Goal: Task Accomplishment & Management: Manage account settings

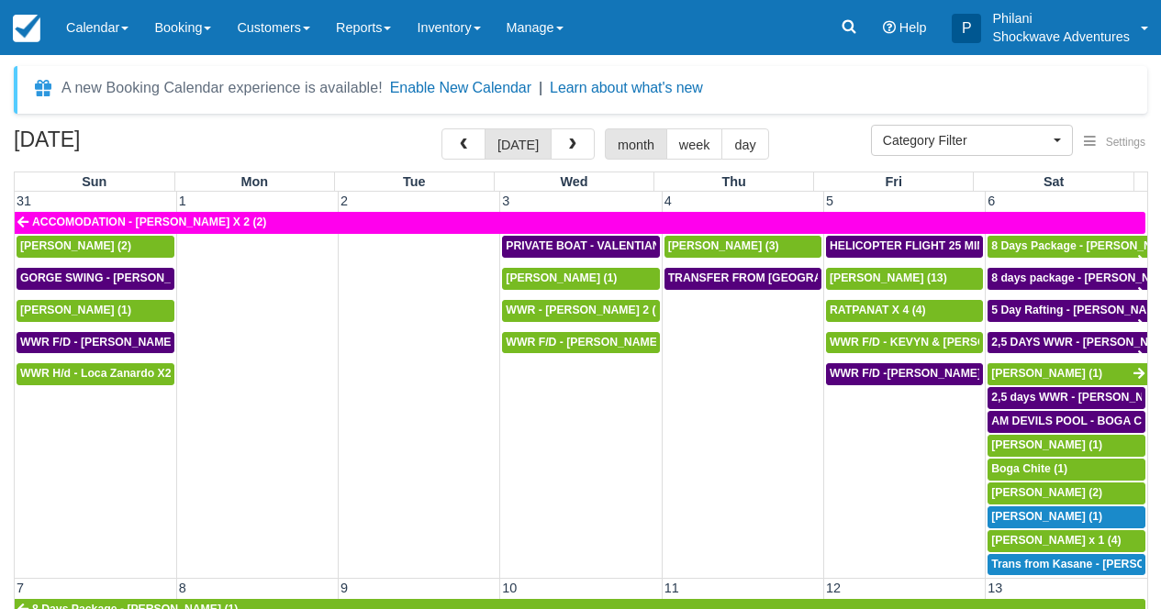
select select
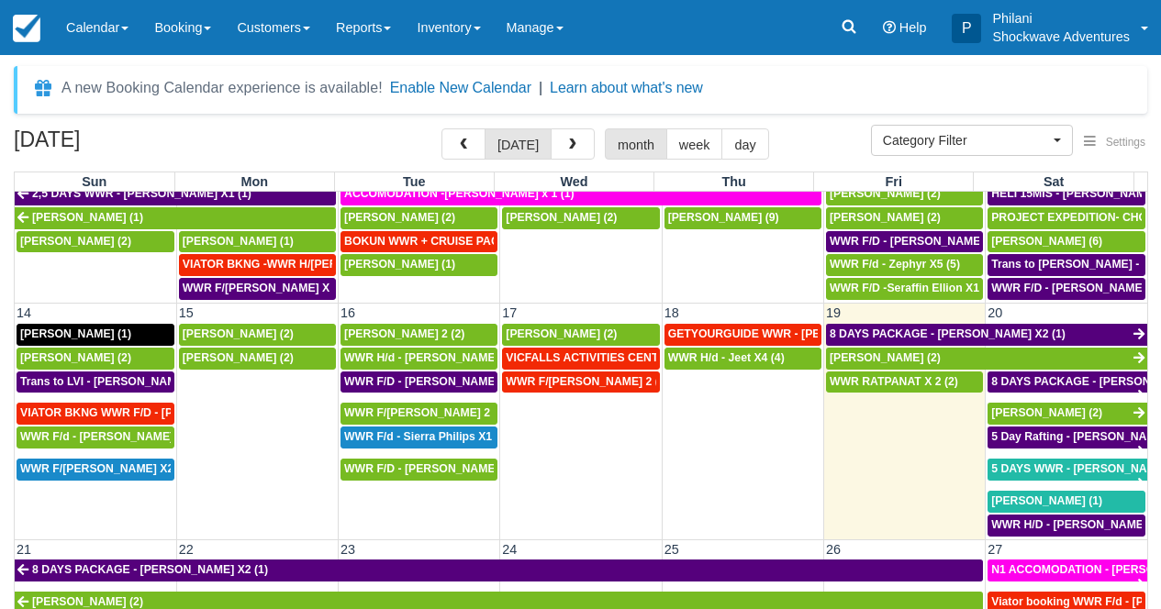
scroll to position [496, 0]
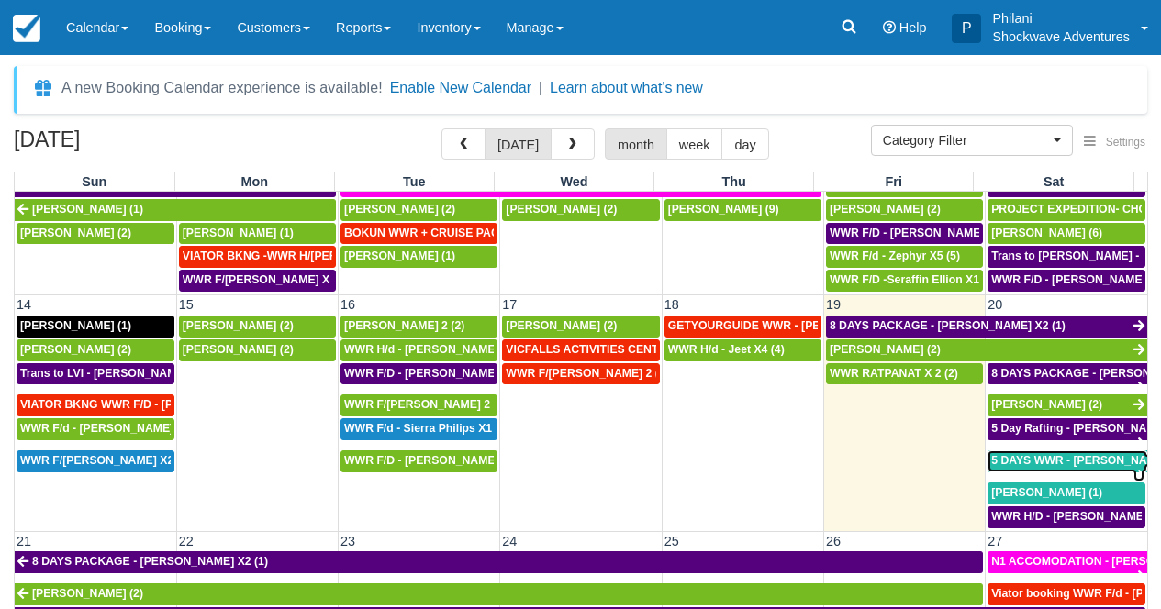
click at [1021, 464] on span "5 DAYS WWR - [PERSON_NAME] (2)" at bounding box center [1087, 460] width 193 height 13
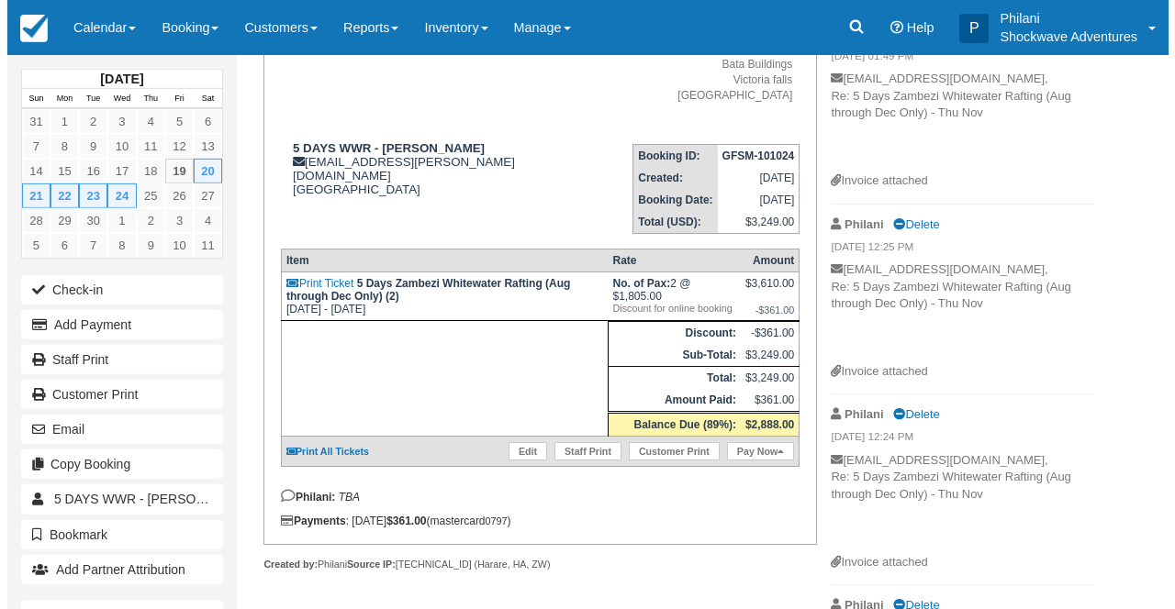
scroll to position [206, 0]
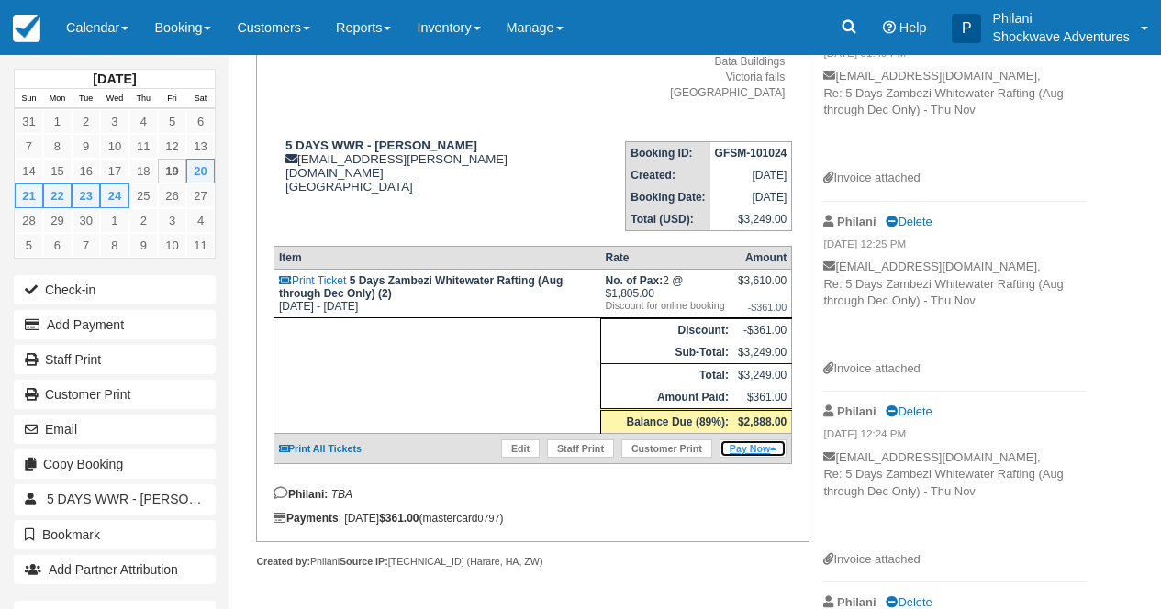
click at [777, 455] on link "Pay Now" at bounding box center [752, 449] width 67 height 18
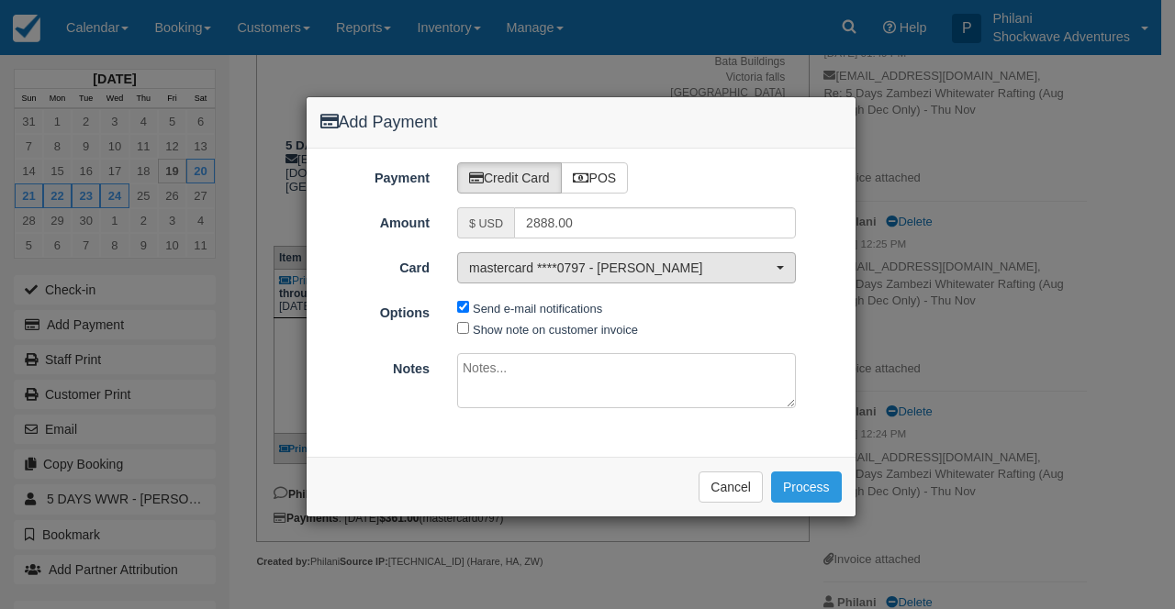
type input "09/19/25"
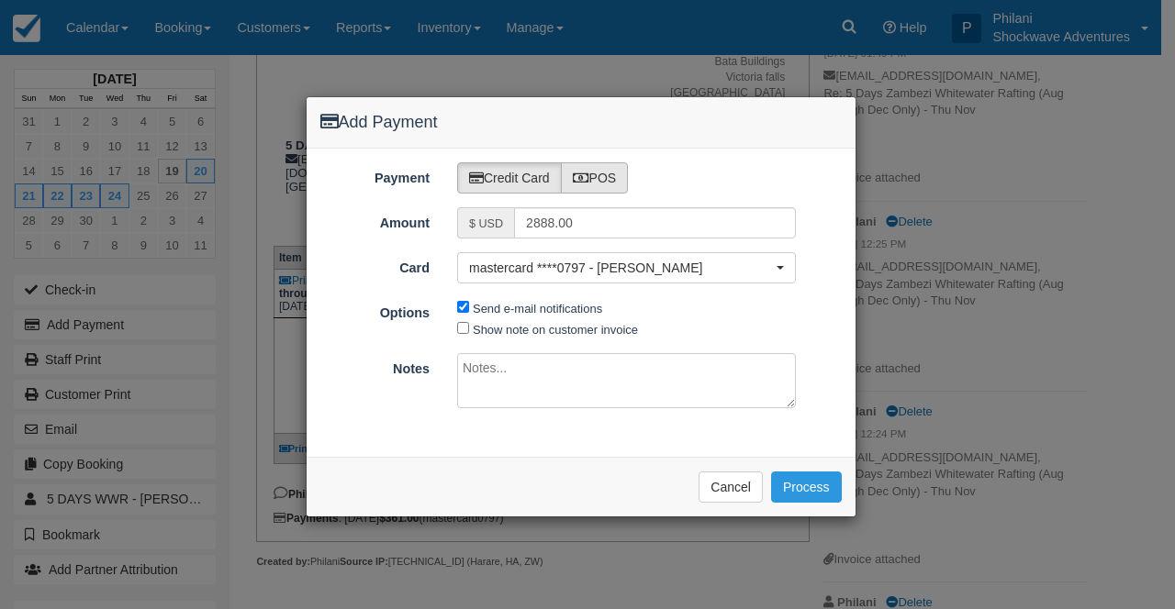
click at [621, 182] on label "POS" at bounding box center [595, 177] width 68 height 31
radio input "true"
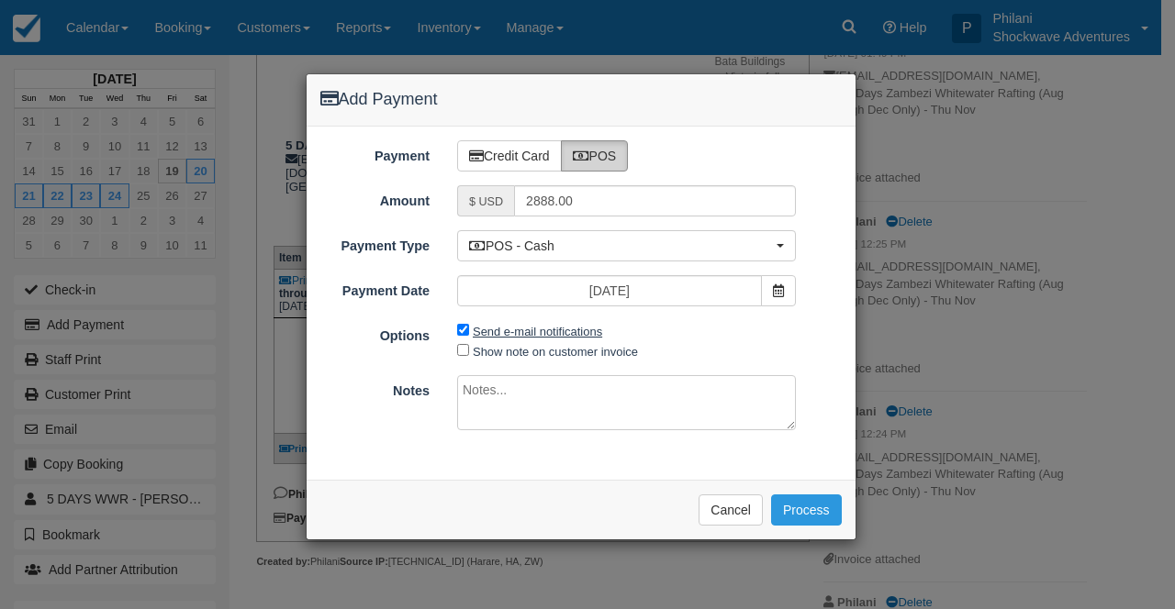
click at [515, 333] on label "Send e-mail notifications" at bounding box center [537, 332] width 129 height 14
click at [469, 333] on input "Send e-mail notifications" at bounding box center [463, 330] width 12 height 12
checkbox input "false"
drag, startPoint x: 517, startPoint y: 356, endPoint x: 511, endPoint y: 411, distance: 55.3
click at [517, 356] on label "Show note on customer invoice" at bounding box center [555, 352] width 165 height 14
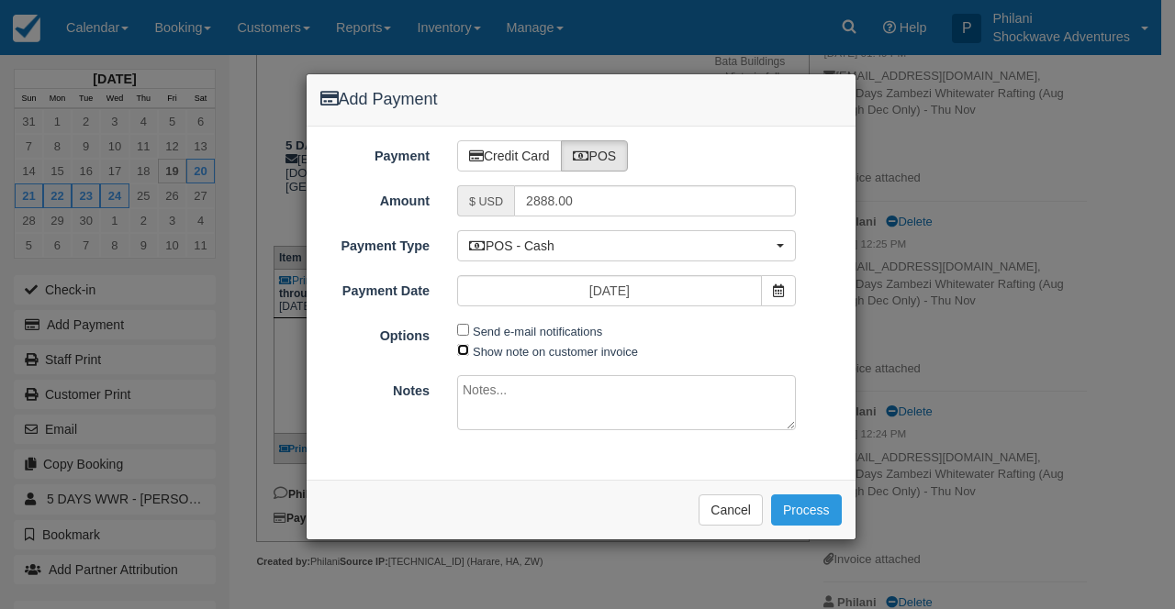
click at [469, 356] on input "Show note on customer invoice" at bounding box center [463, 350] width 12 height 12
checkbox input "true"
click at [746, 499] on button "Cancel" at bounding box center [730, 510] width 64 height 31
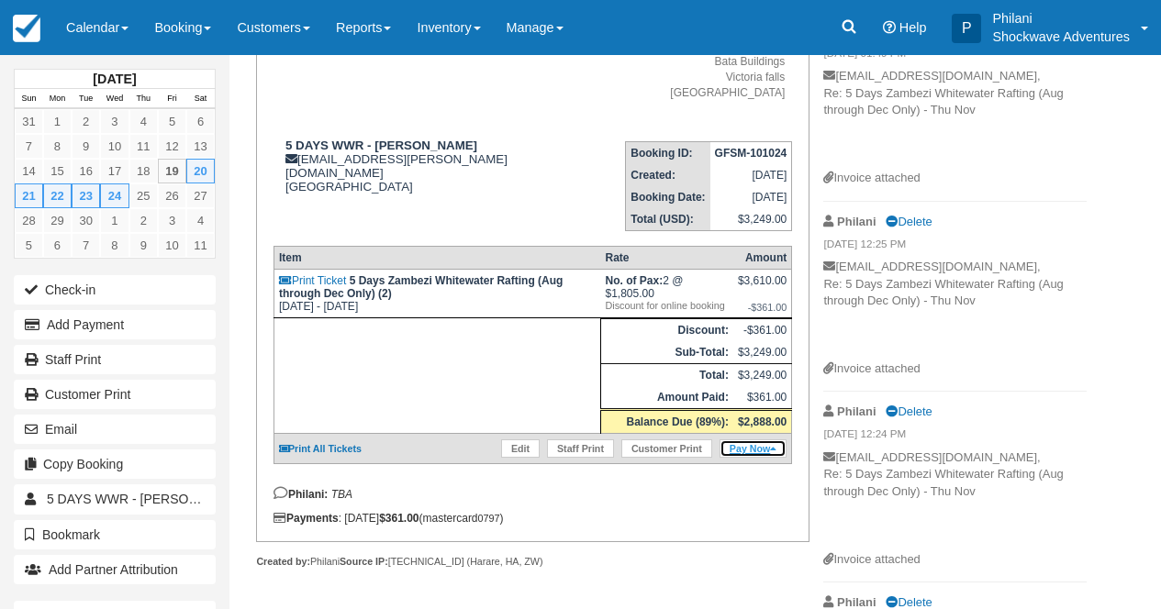
click at [735, 456] on link "Pay Now" at bounding box center [752, 449] width 67 height 18
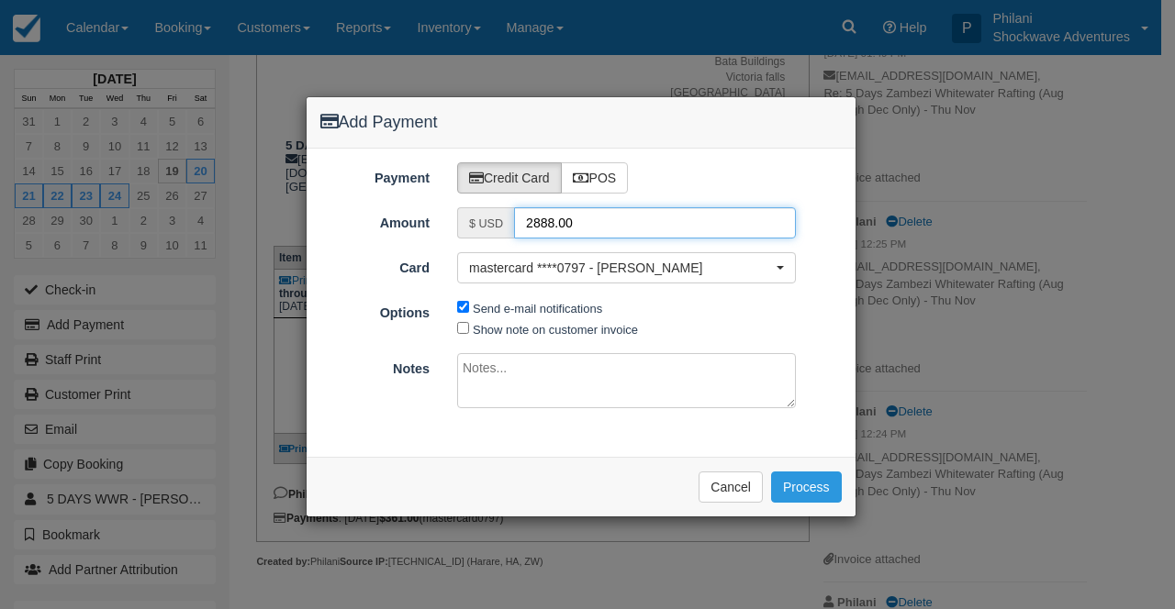
click at [549, 224] on input "2888.00" at bounding box center [655, 222] width 282 height 31
click at [555, 223] on input "2888.00" at bounding box center [655, 222] width 282 height 31
type input "1444.00"
click at [497, 342] on div "Payment Credit Card POS Amount $ USD 1444.00 Card mastercard ****0797 - Graeme …" at bounding box center [581, 303] width 549 height 308
click at [464, 330] on input "Show note on customer invoice" at bounding box center [463, 328] width 12 height 12
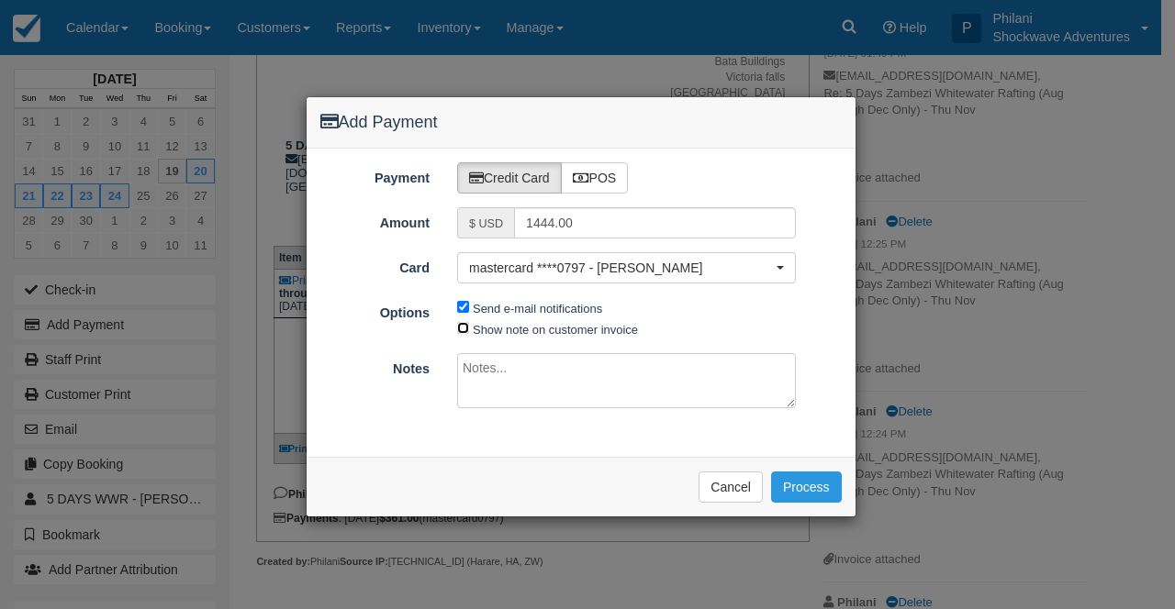
checkbox input "true"
click at [480, 376] on textarea at bounding box center [626, 380] width 339 height 55
type textarea "part payment"
click at [786, 478] on button "Process" at bounding box center [806, 487] width 71 height 31
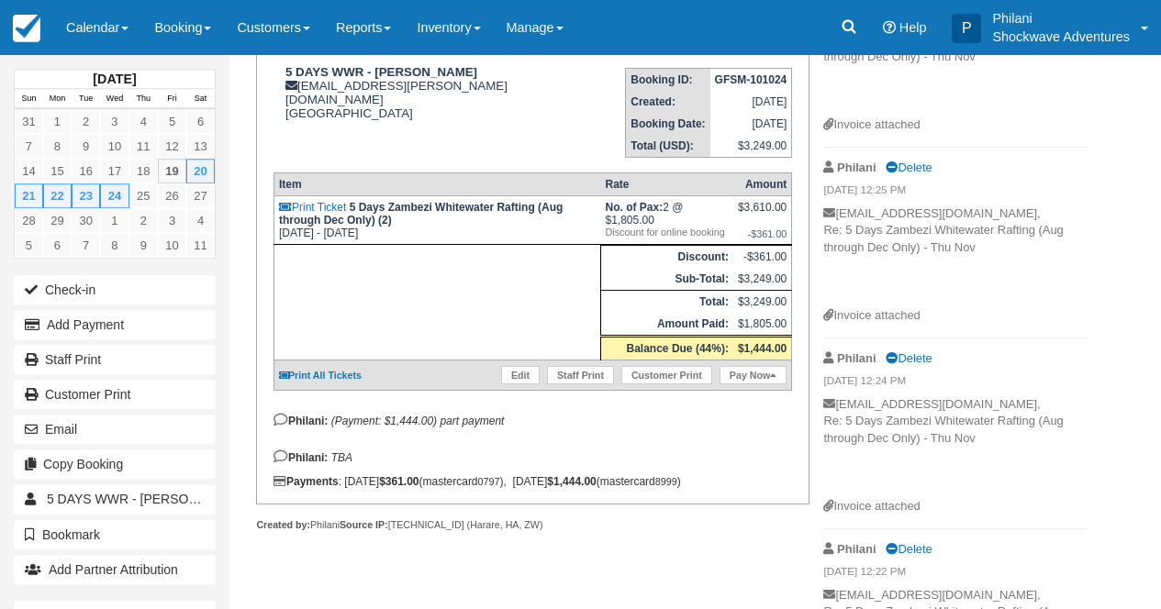
scroll to position [352, 0]
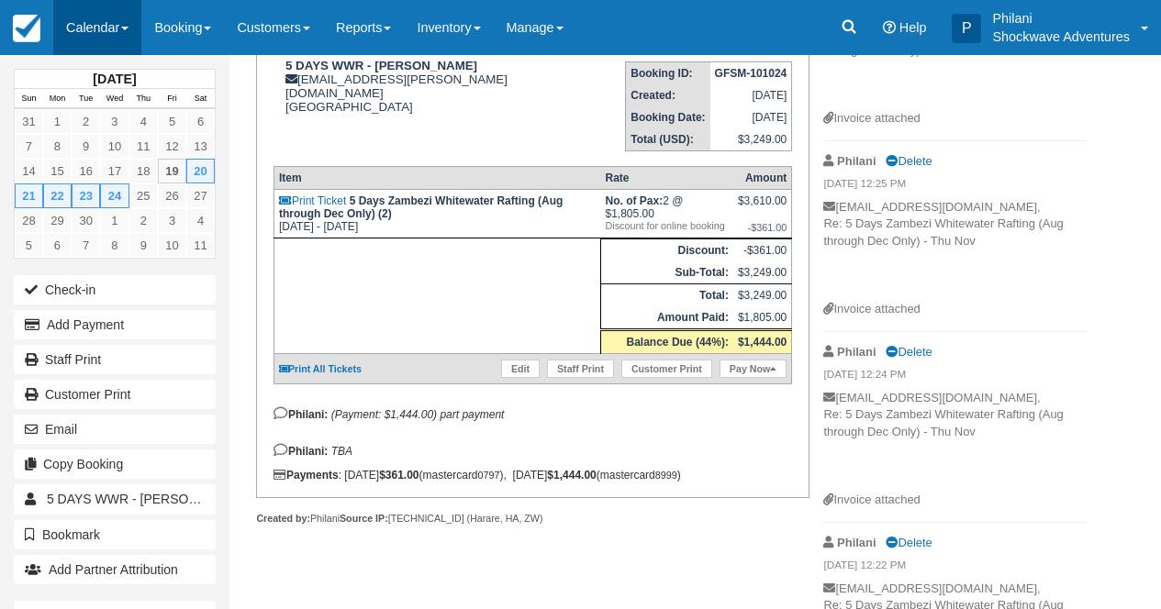
click at [121, 18] on link "Calendar" at bounding box center [97, 27] width 88 height 55
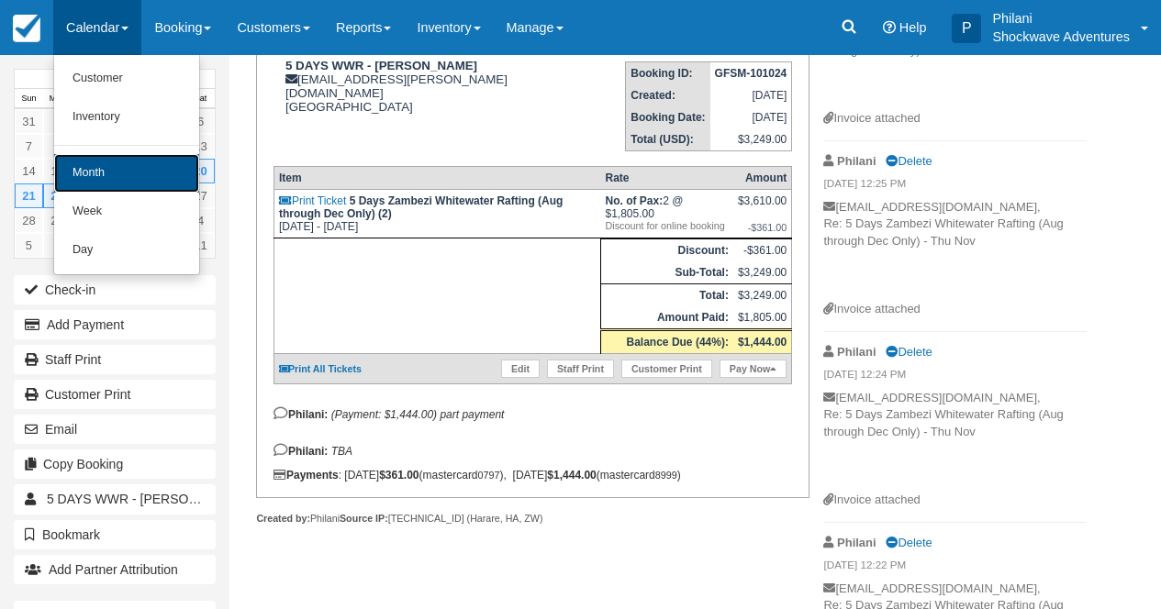
click at [133, 168] on link "Month" at bounding box center [126, 173] width 145 height 39
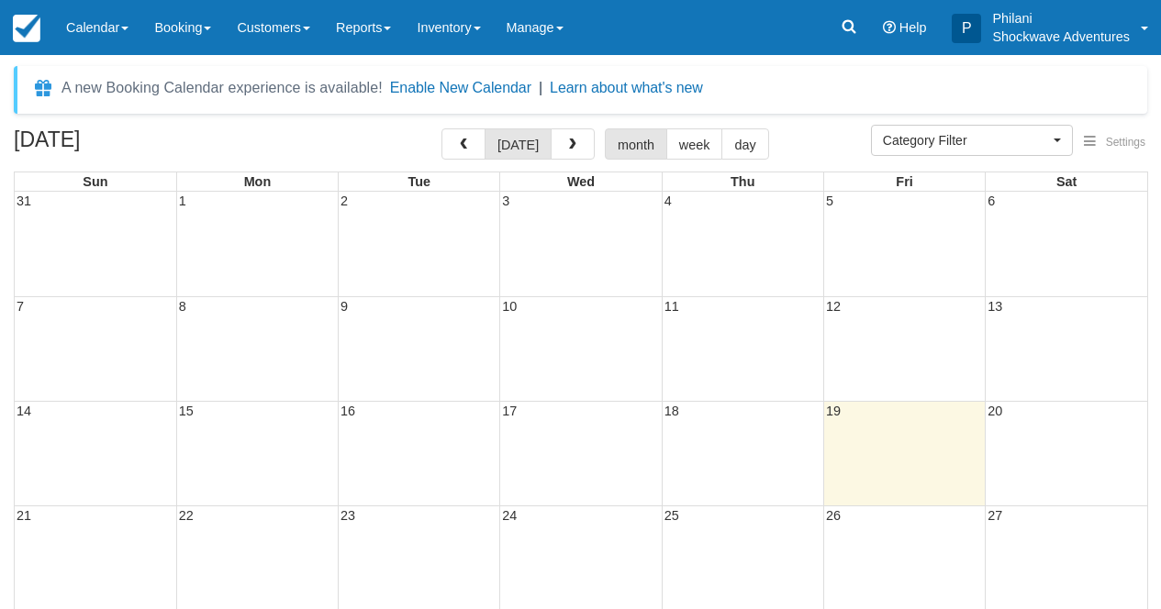
select select
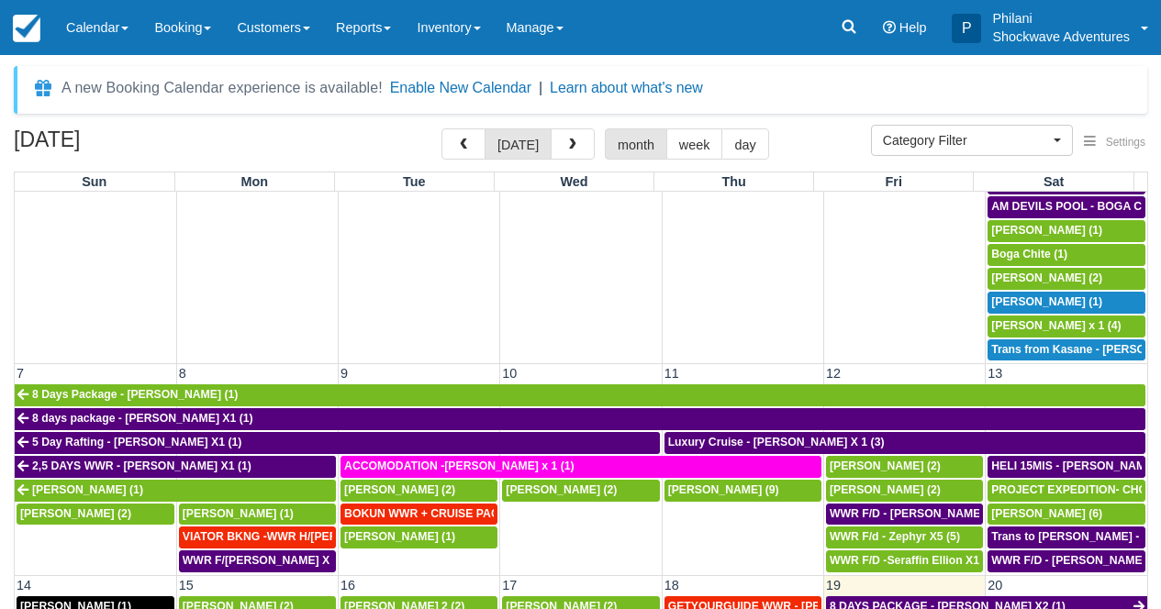
scroll to position [529, 0]
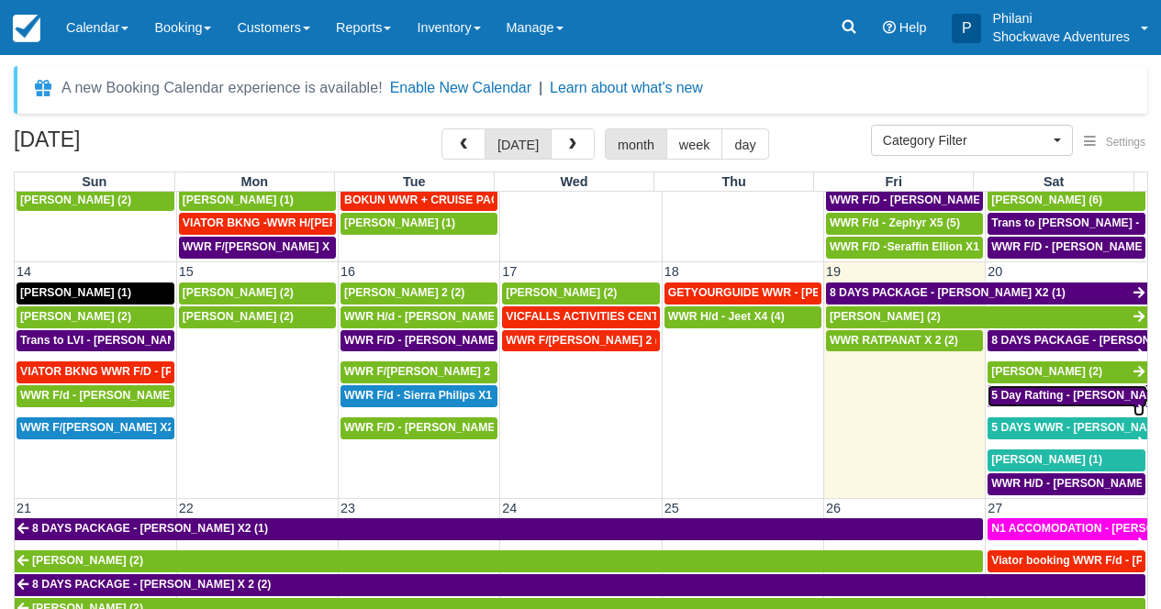
click at [1065, 402] on span "5 Day Rafting - Graeme Edgerton X2 (2)" at bounding box center [1095, 395] width 209 height 13
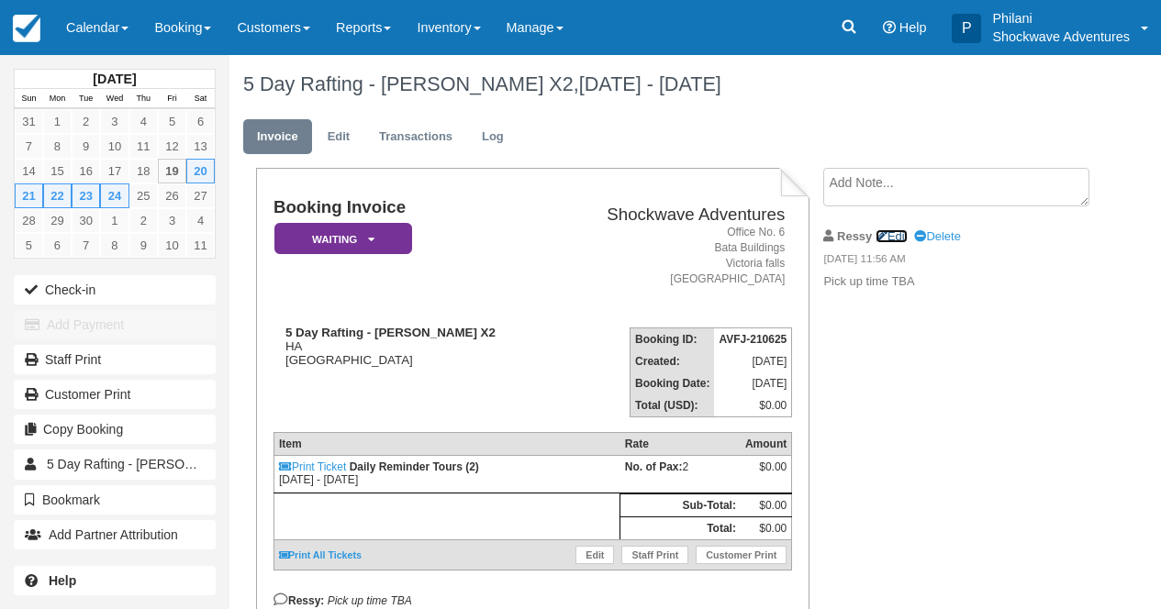
drag, startPoint x: 0, startPoint y: 0, endPoint x: 896, endPoint y: 238, distance: 926.7
click at [898, 236] on link "Edit" at bounding box center [891, 236] width 32 height 14
click at [898, 206] on textarea at bounding box center [956, 187] width 266 height 39
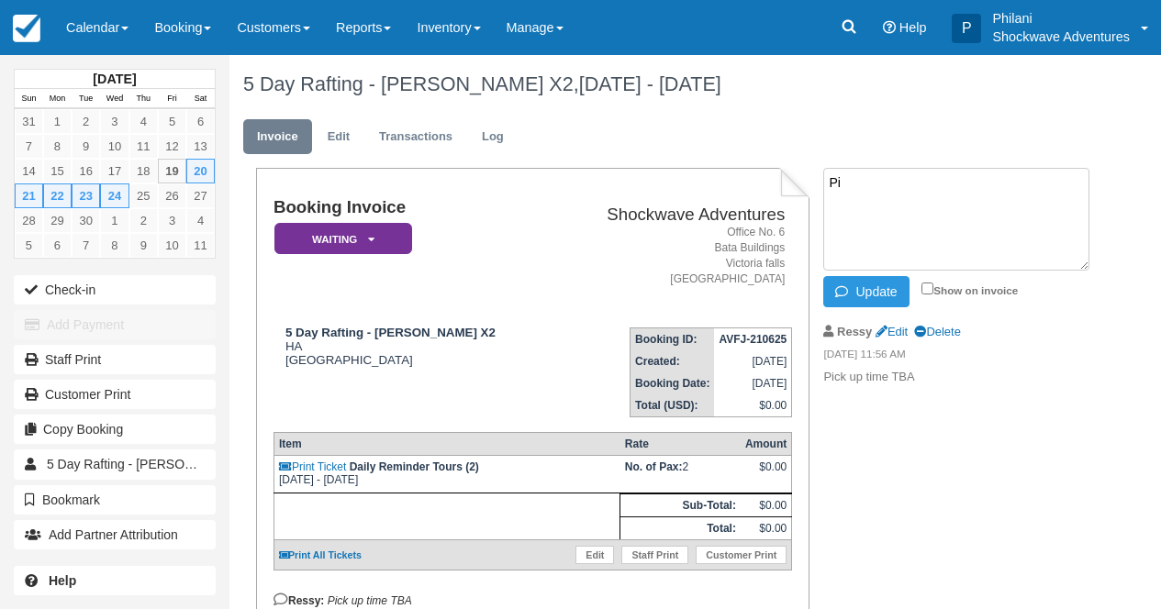
type textarea "P"
type textarea "Livingstone lodge"
click at [931, 288] on input "Show on invoice" at bounding box center [927, 289] width 12 height 12
checkbox input "true"
click at [903, 293] on button "Update" at bounding box center [865, 291] width 85 height 31
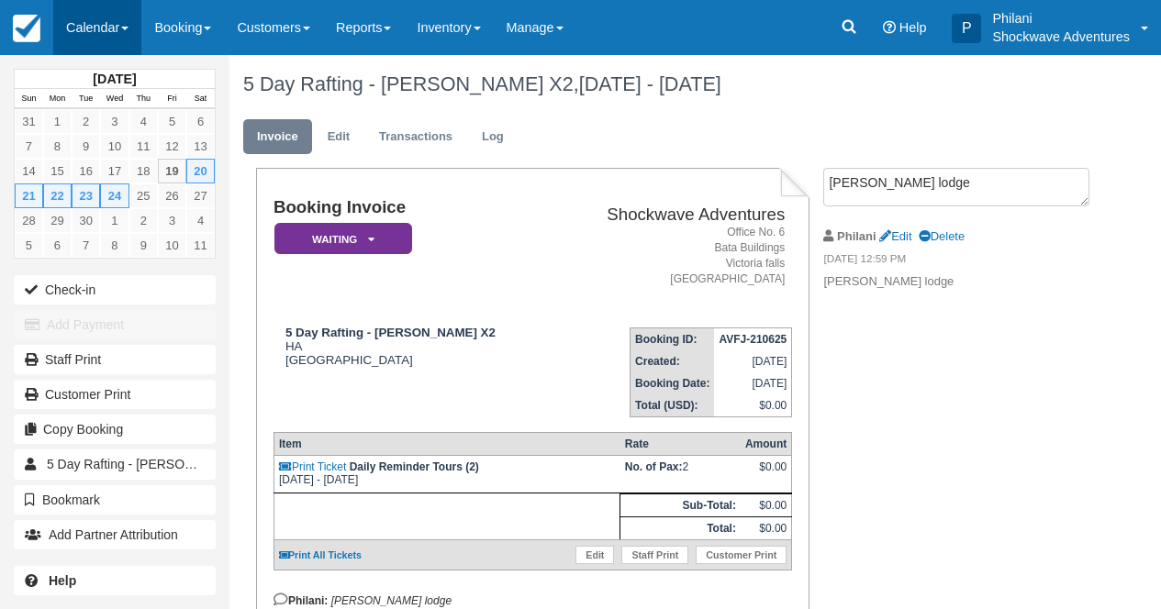
click at [94, 18] on link "Calendar" at bounding box center [97, 27] width 88 height 55
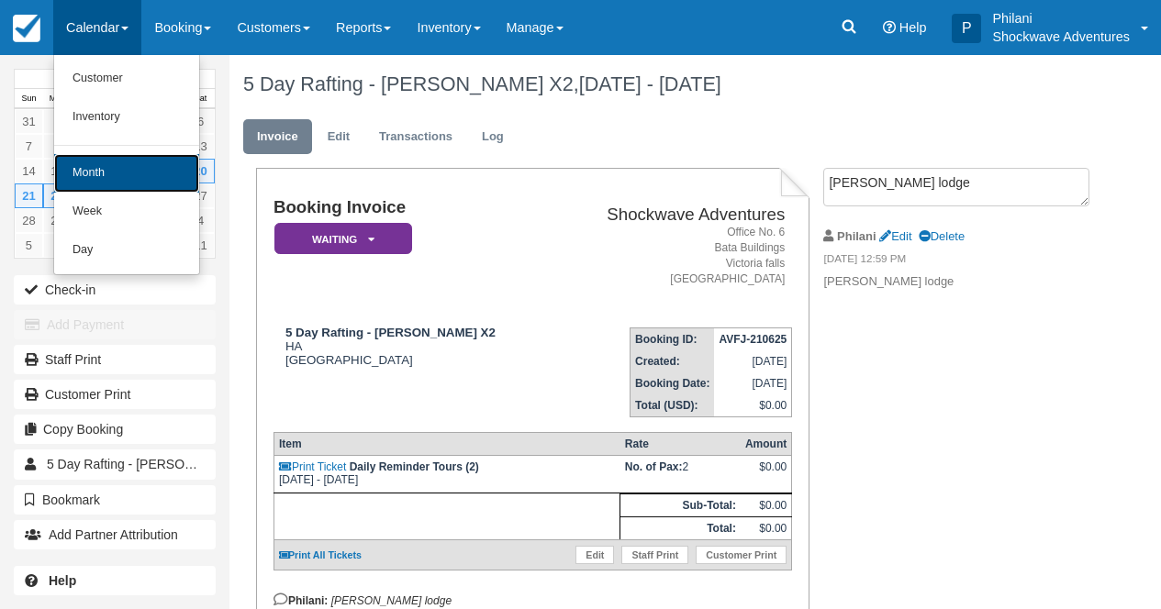
drag, startPoint x: 105, startPoint y: 173, endPoint x: 115, endPoint y: 163, distance: 13.6
click at [105, 173] on link "Month" at bounding box center [126, 173] width 145 height 39
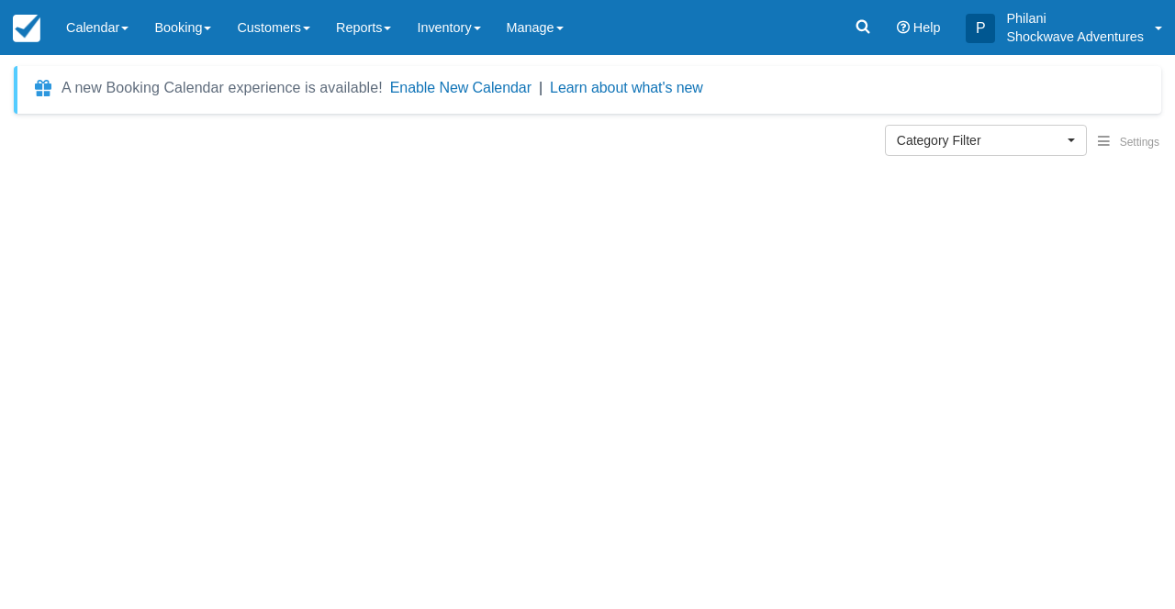
select select
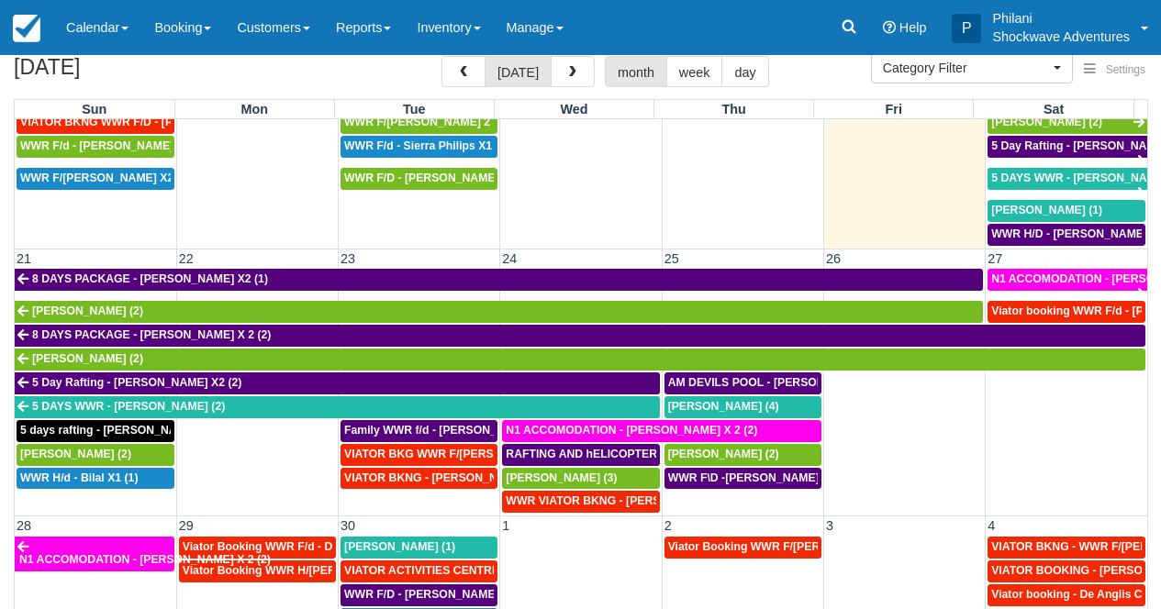
scroll to position [73, 0]
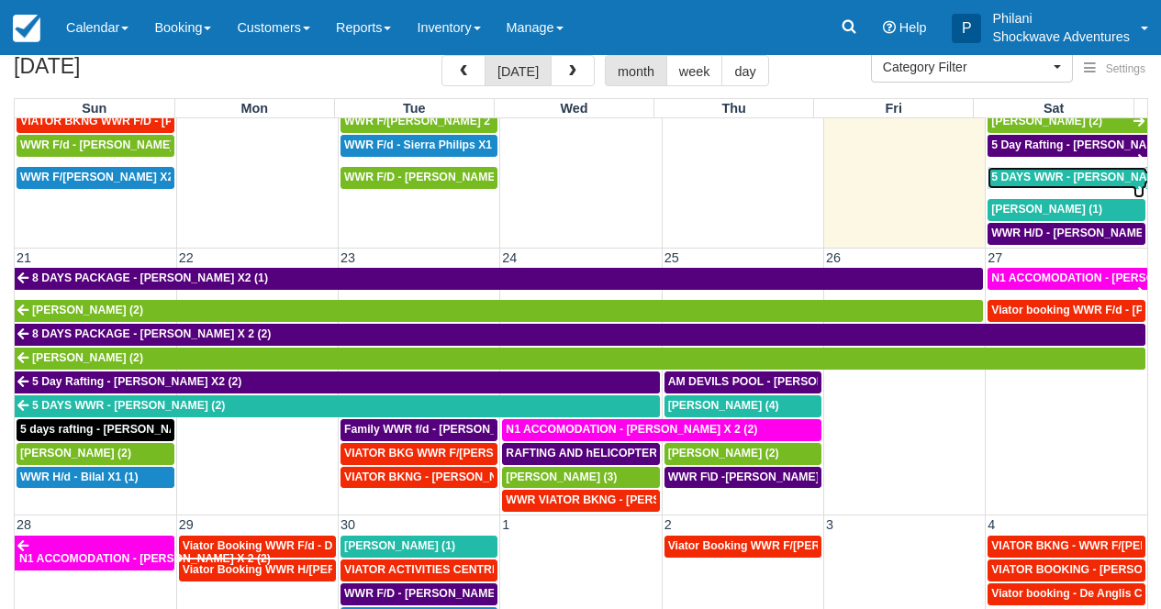
click at [1069, 176] on span "5 DAYS WWR - Graeme Edgerton (2)" at bounding box center [1087, 177] width 193 height 13
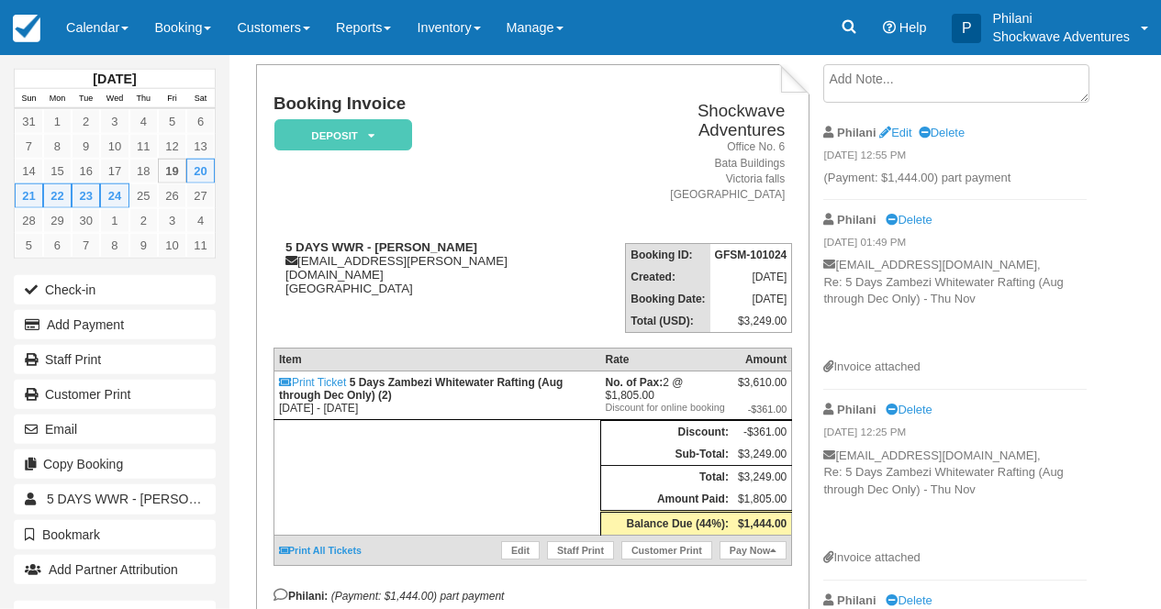
scroll to position [220, 0]
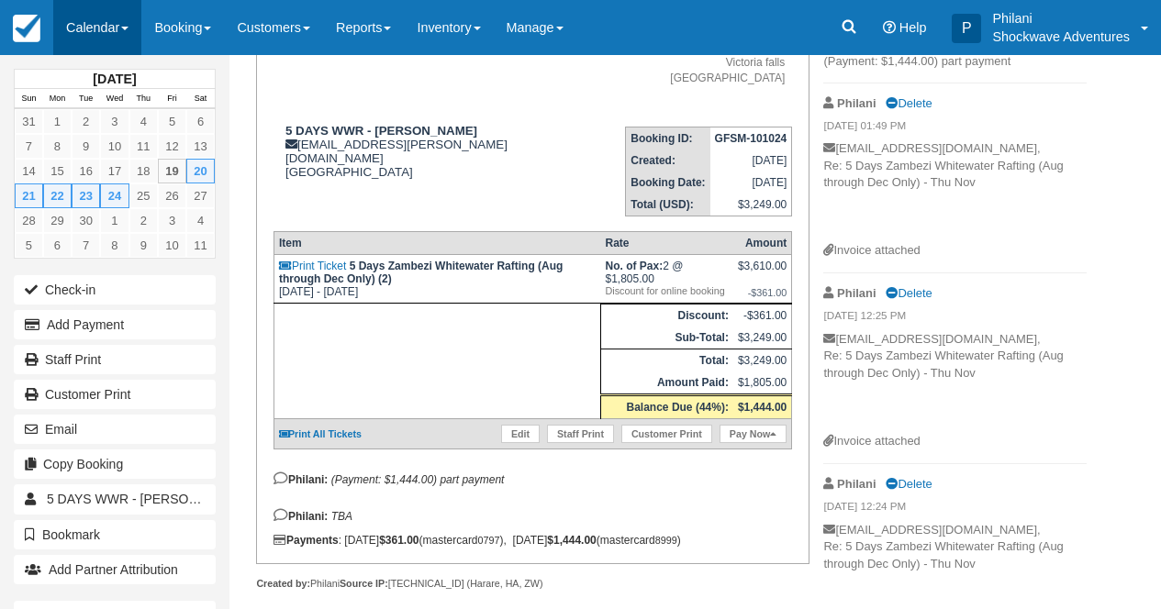
click at [124, 18] on link "Calendar" at bounding box center [97, 27] width 88 height 55
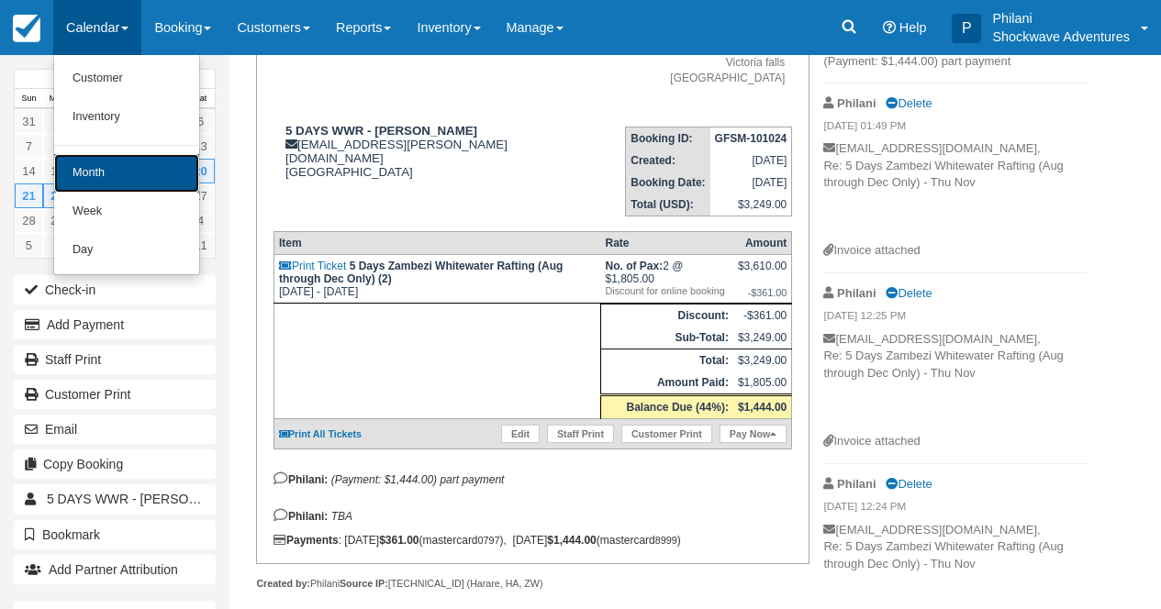
click at [128, 173] on link "Month" at bounding box center [126, 173] width 145 height 39
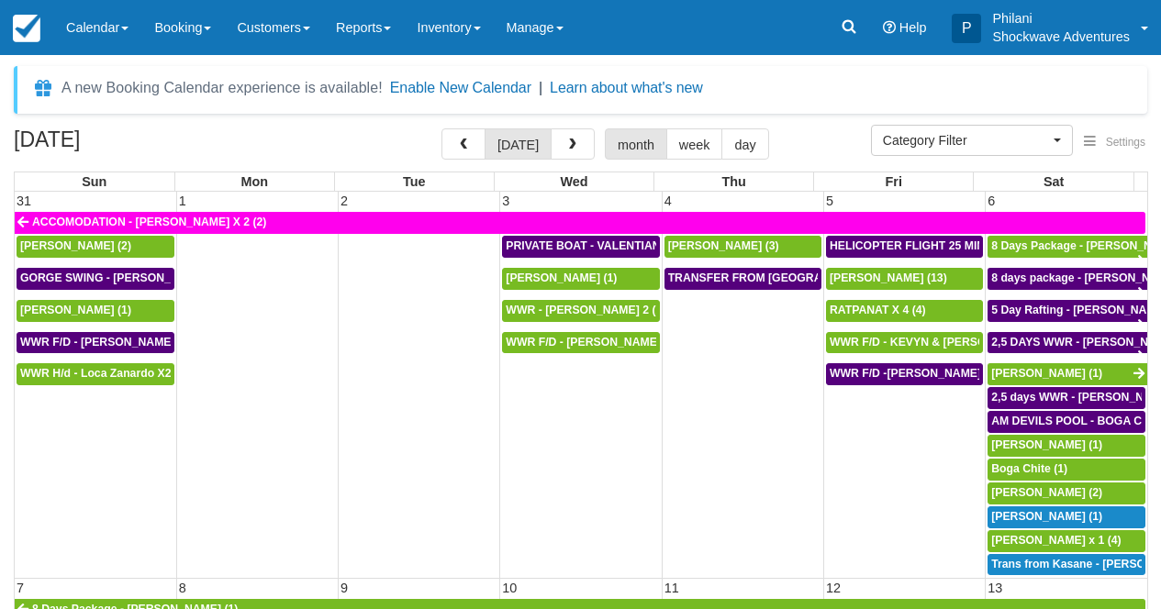
select select
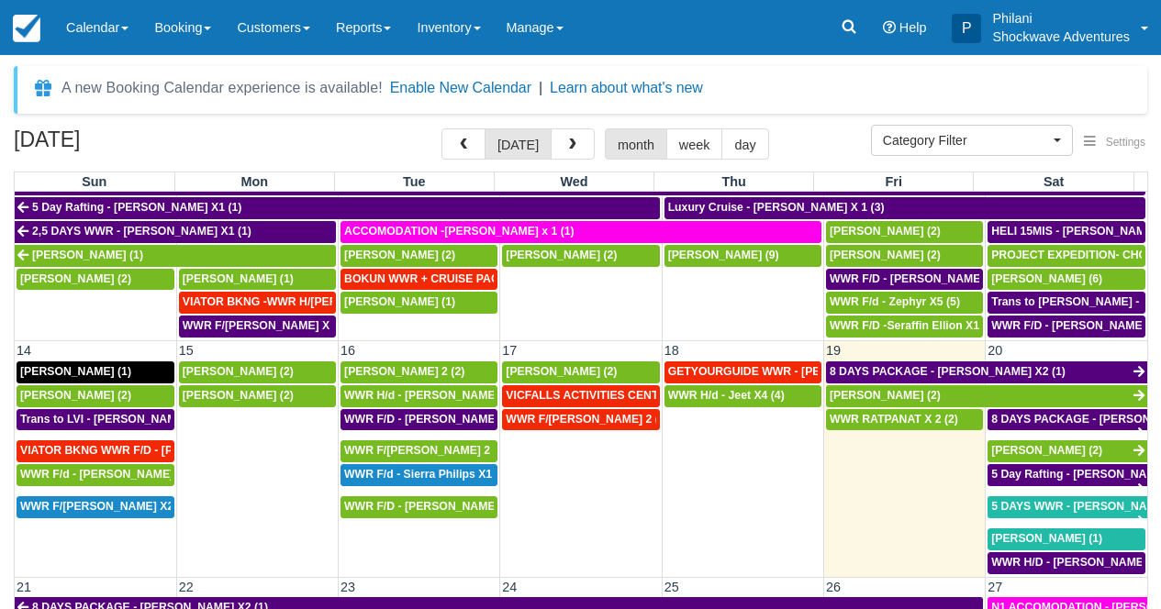
scroll to position [463, 0]
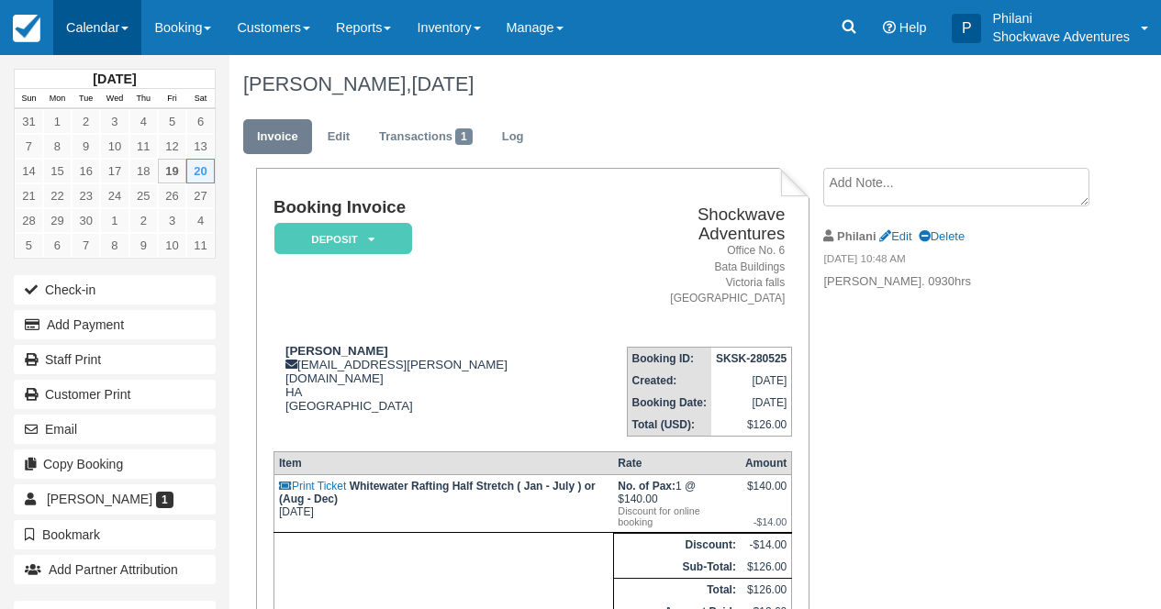
click at [118, 22] on link "Calendar" at bounding box center [97, 27] width 88 height 55
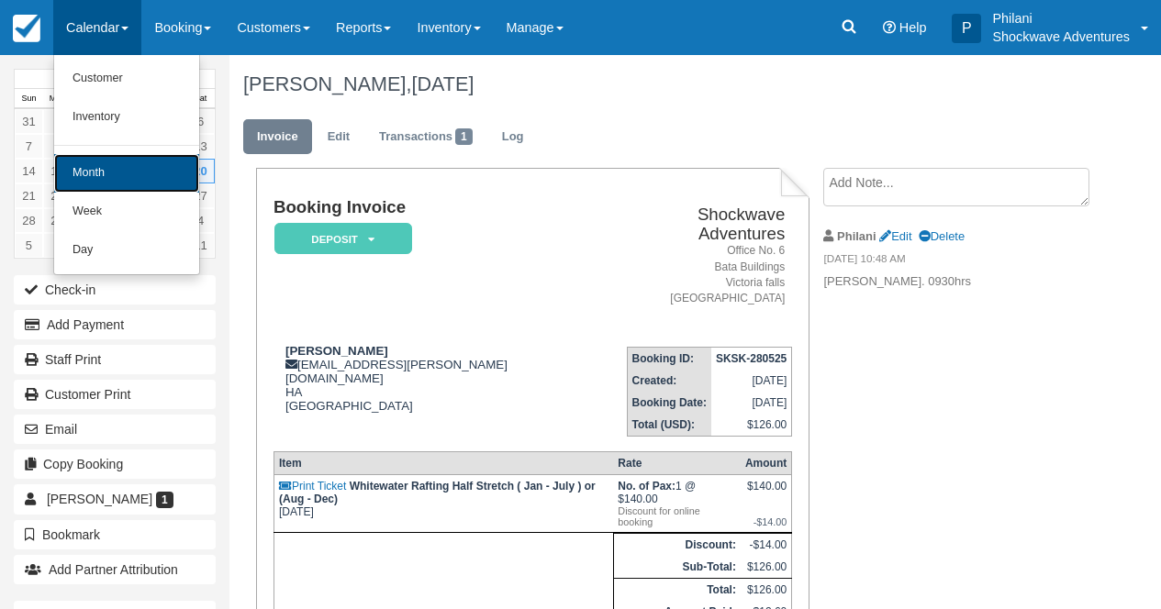
click at [131, 173] on link "Month" at bounding box center [126, 173] width 145 height 39
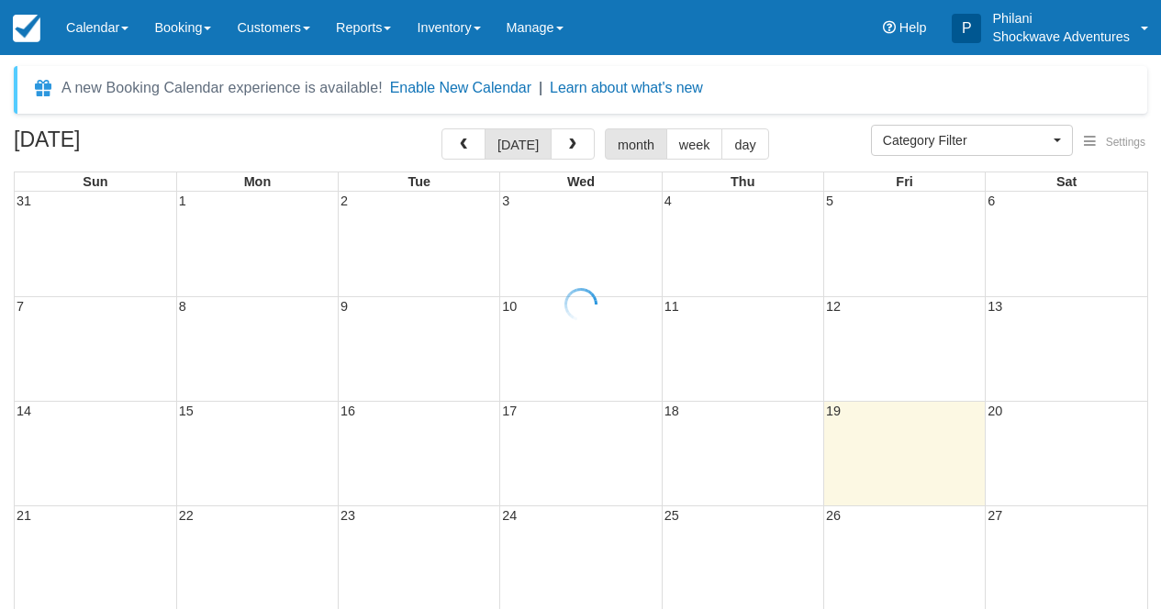
select select
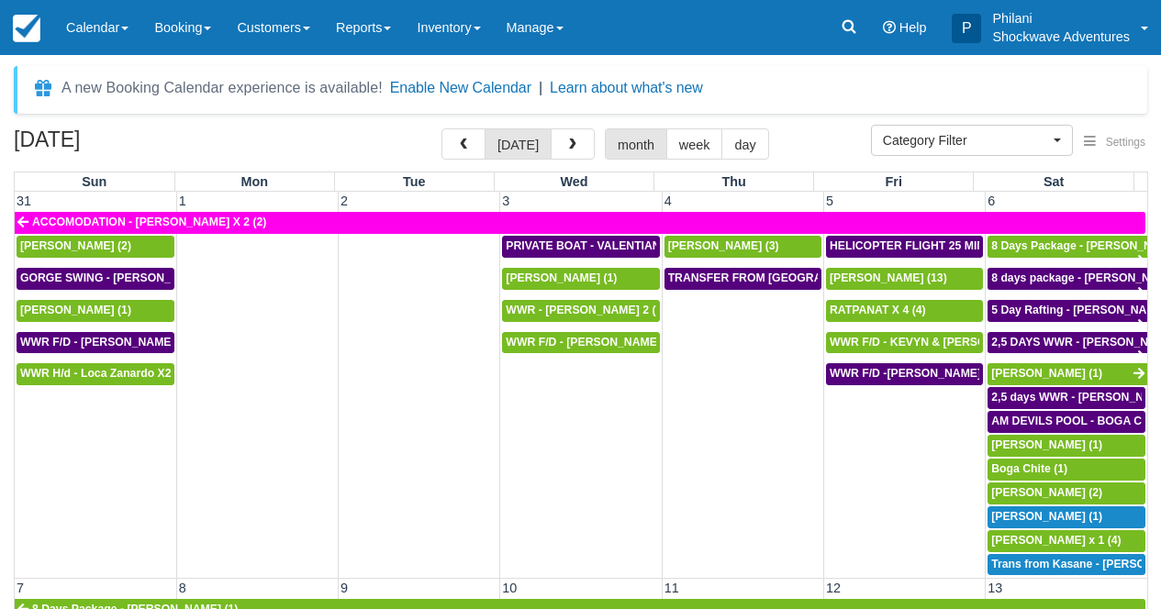
select select
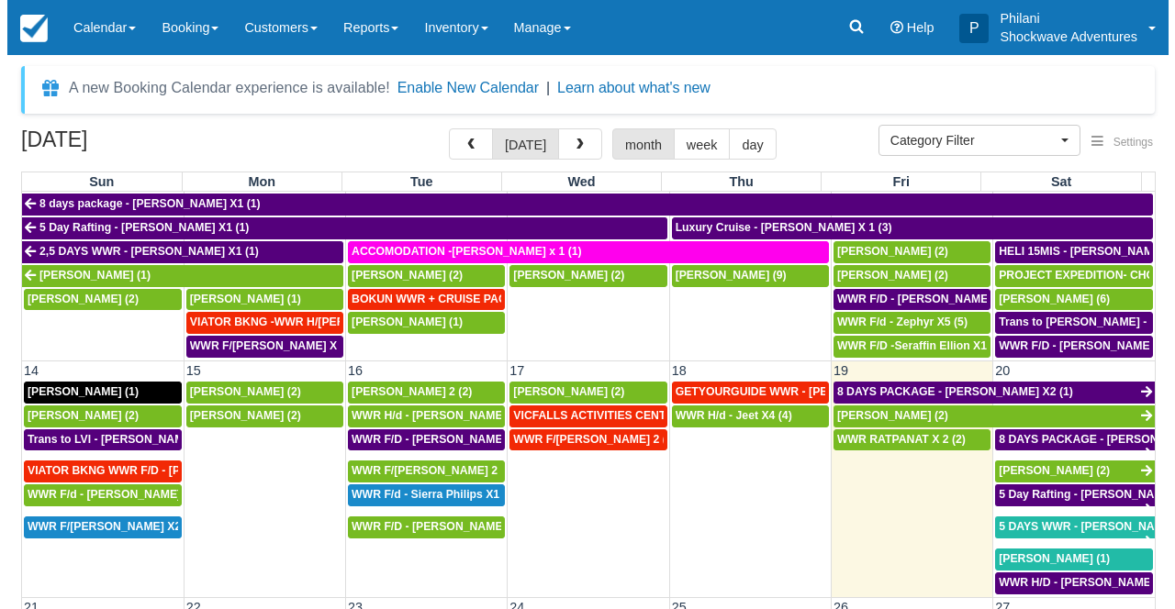
scroll to position [512, 0]
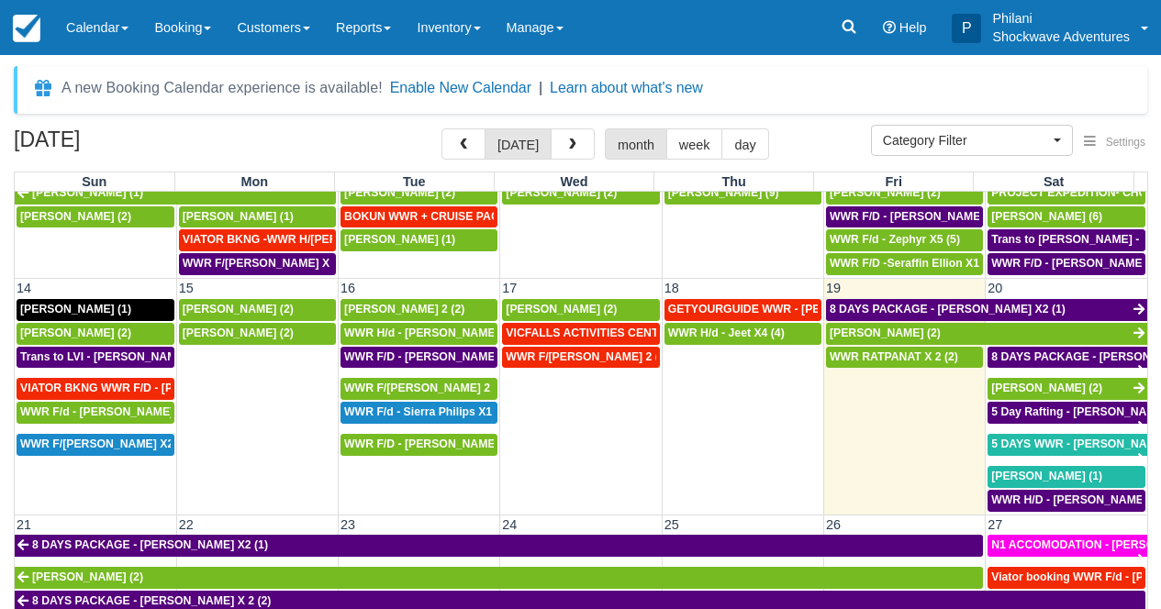
click at [1011, 288] on td "20" at bounding box center [1067, 288] width 162 height 19
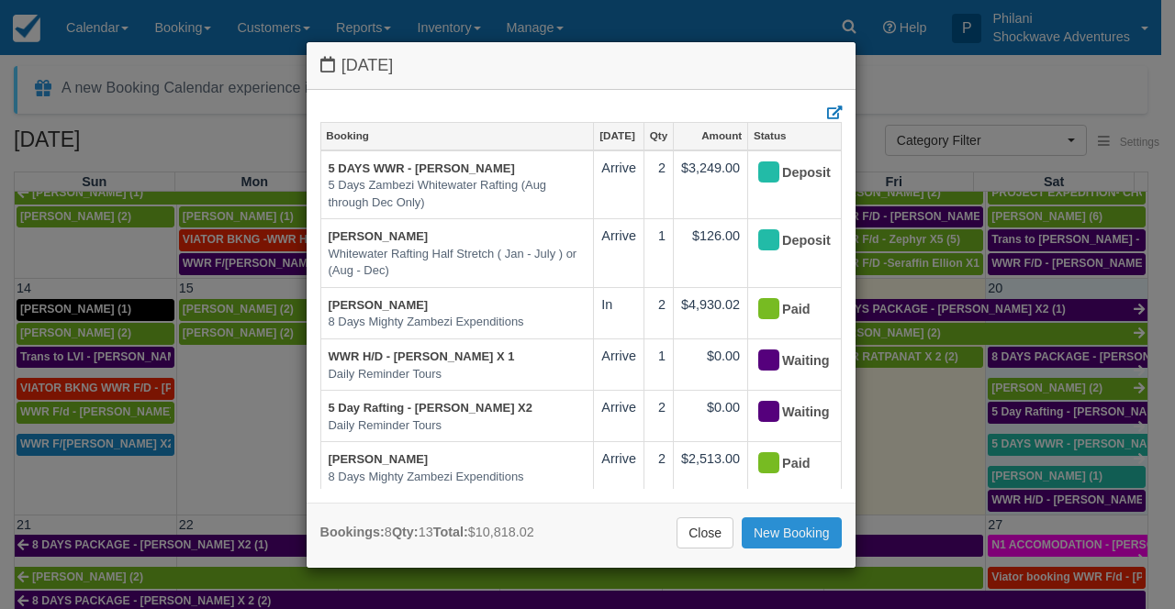
click at [789, 534] on link "New Booking" at bounding box center [792, 533] width 100 height 31
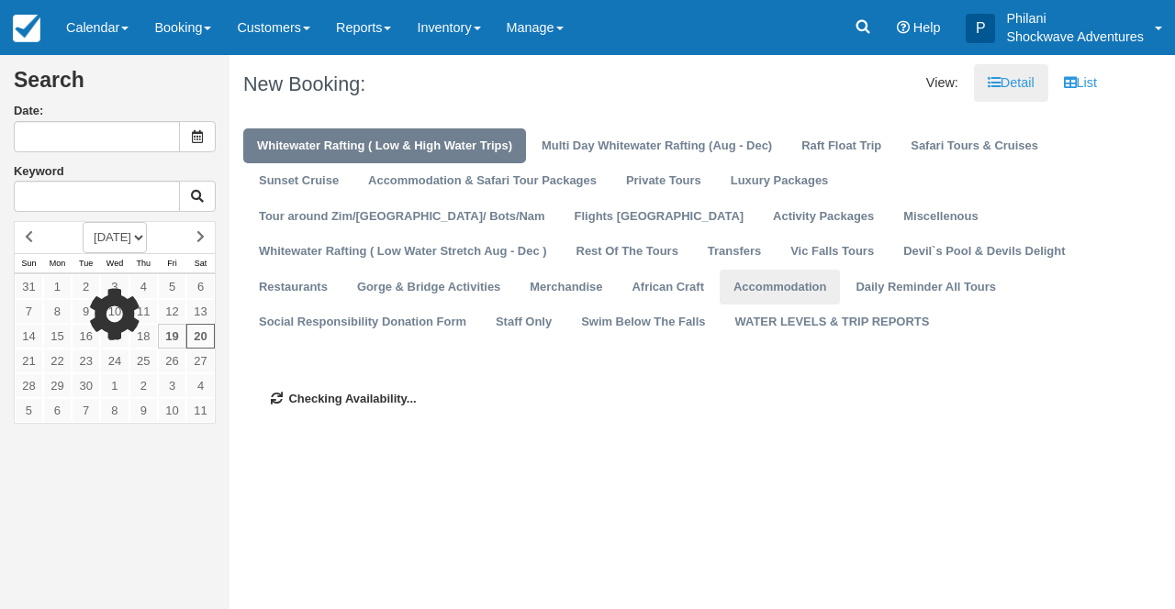
type input "[DATE]"
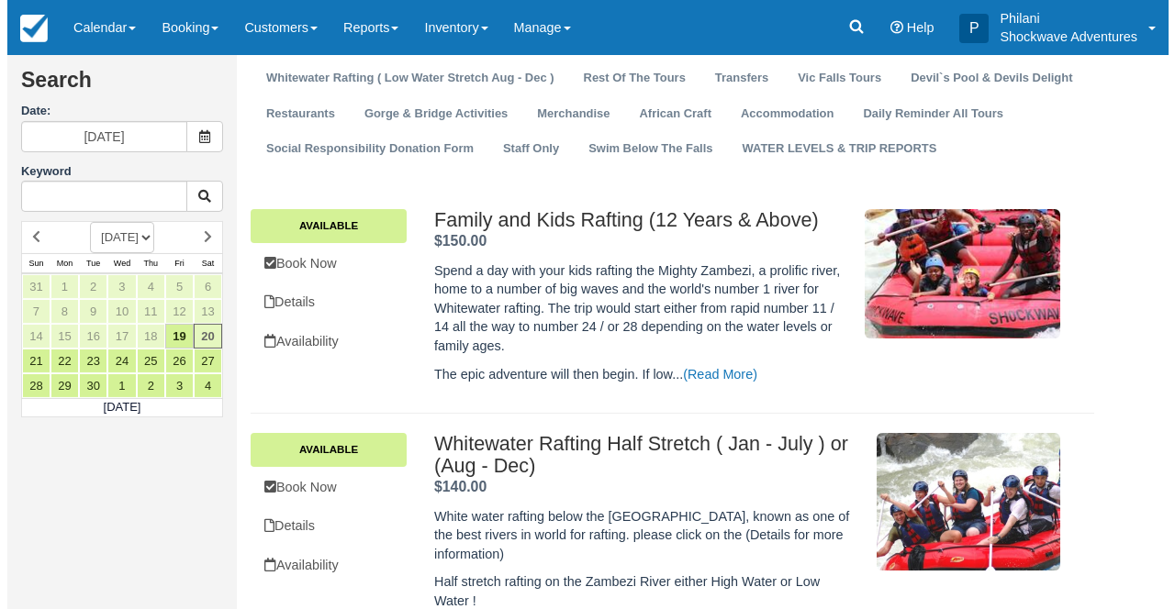
scroll to position [191, 0]
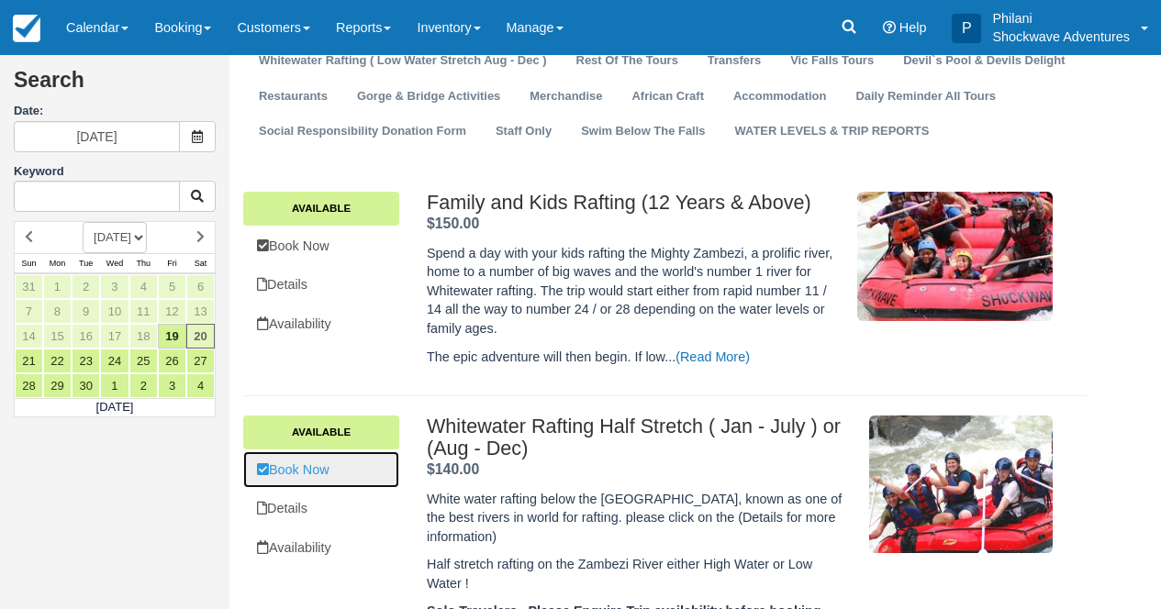
click at [347, 474] on link "Book Now" at bounding box center [321, 471] width 156 height 38
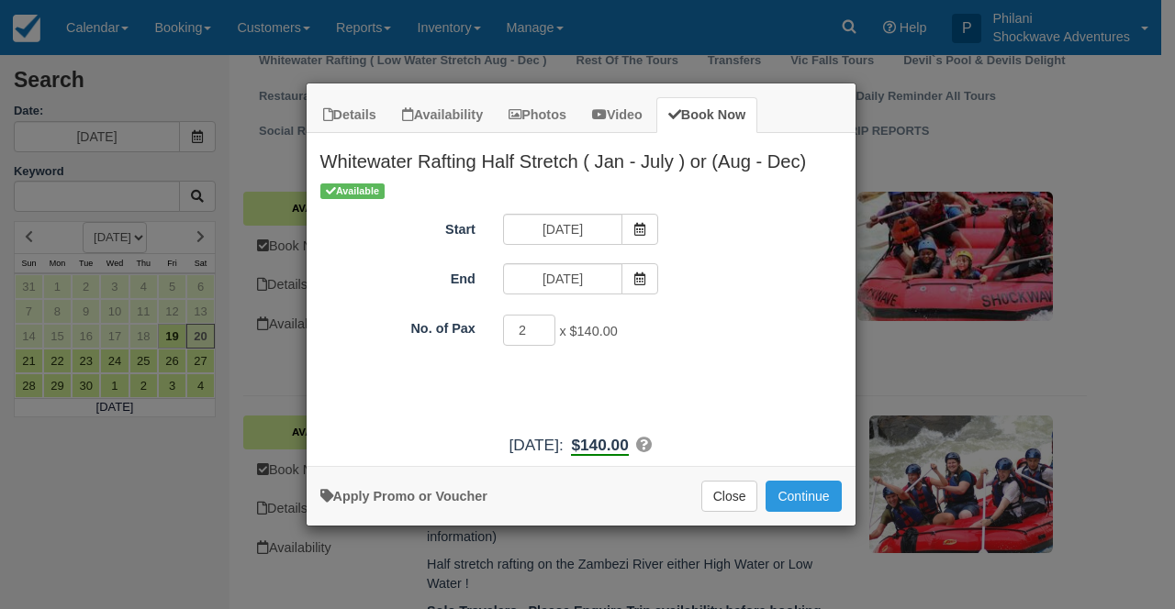
type input "2"
click at [543, 328] on input "2" at bounding box center [529, 330] width 53 height 31
click at [786, 488] on button "Continue" at bounding box center [802, 496] width 75 height 31
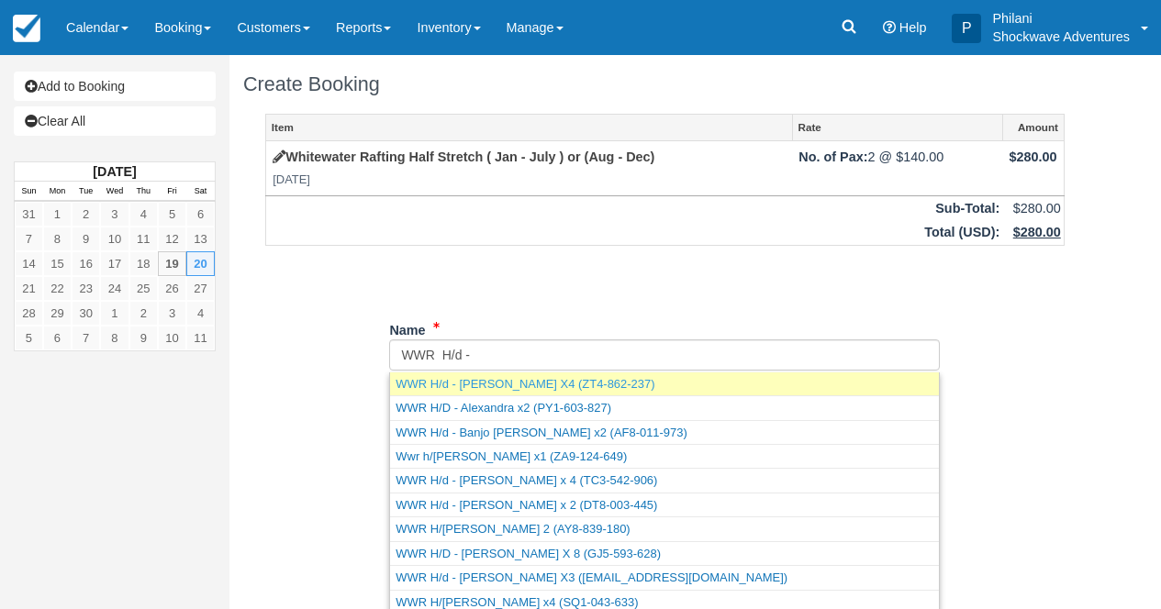
click at [472, 356] on input "Name" at bounding box center [664, 355] width 551 height 31
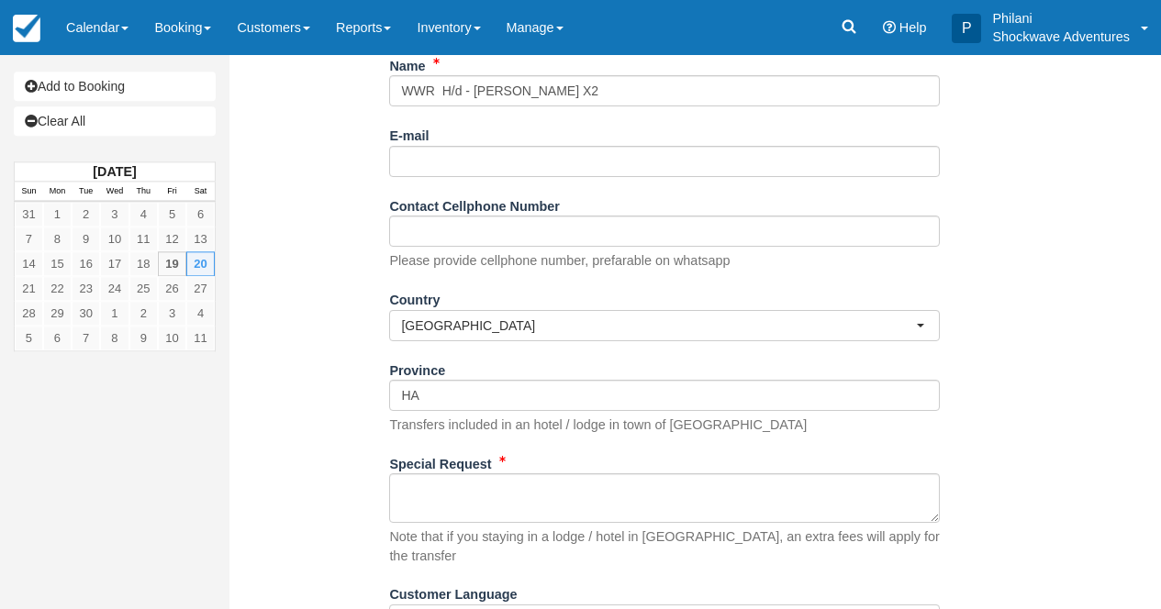
scroll to position [340, 0]
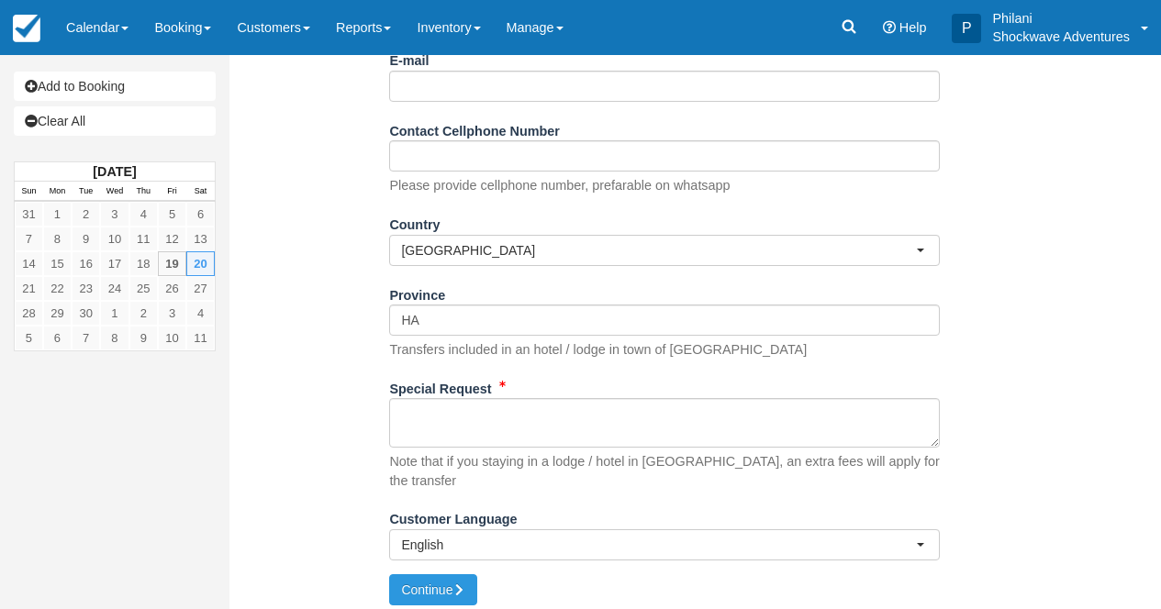
type input "WWR H/d - [PERSON_NAME] X2"
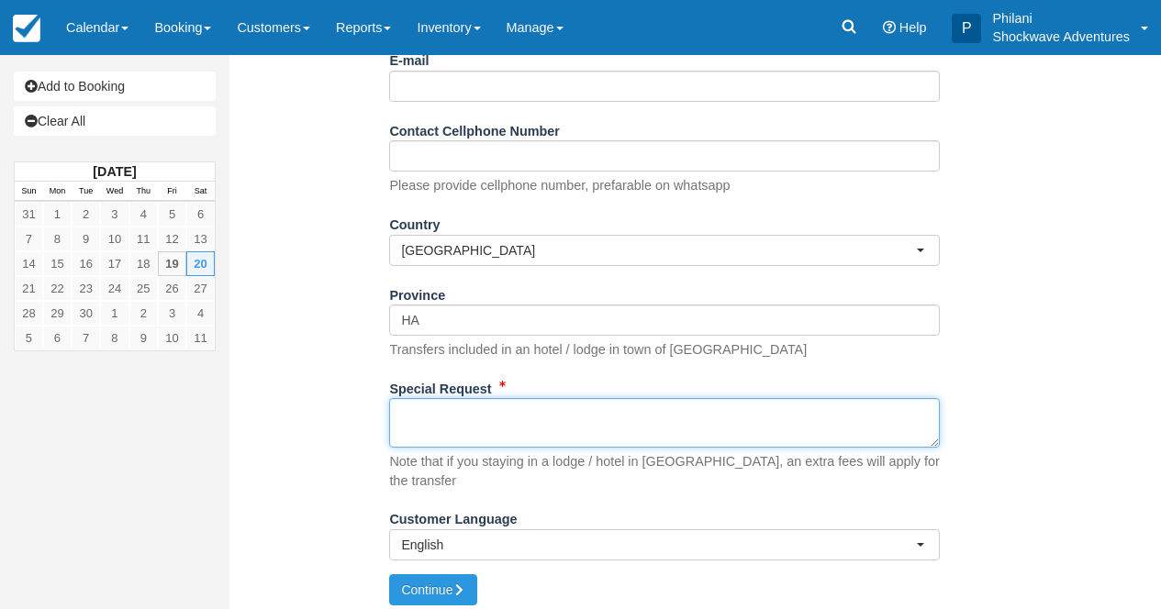
click at [483, 409] on textarea "Special Request" at bounding box center [664, 423] width 551 height 50
type textarea "Shongwe oasis @ 0940hrs Agent: Cuckoo Safari"
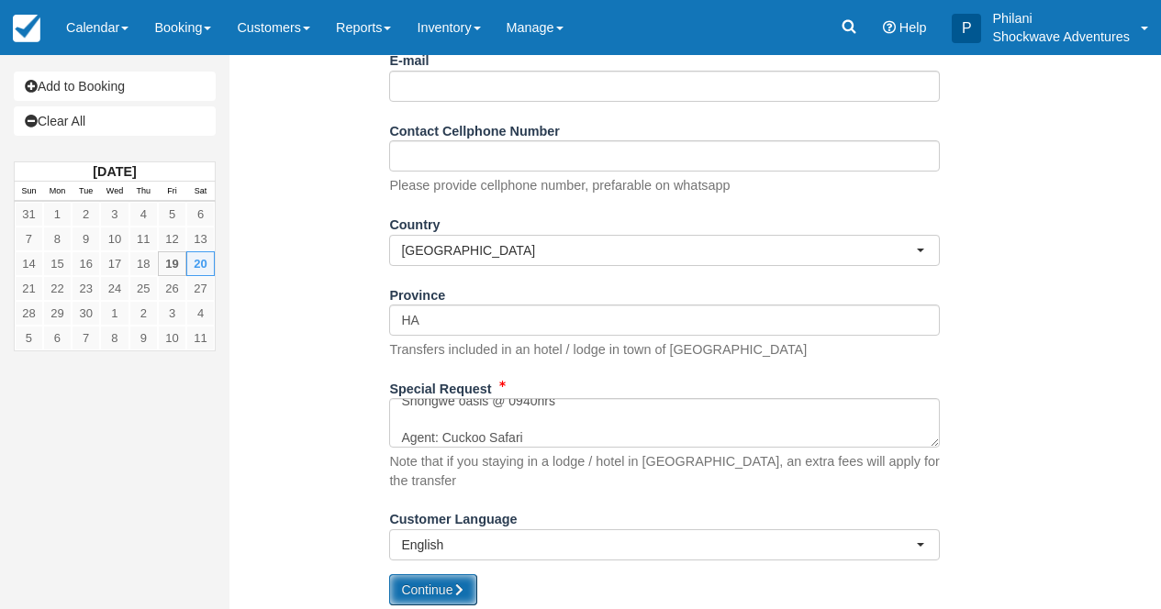
click at [422, 580] on button "Continue" at bounding box center [433, 589] width 88 height 31
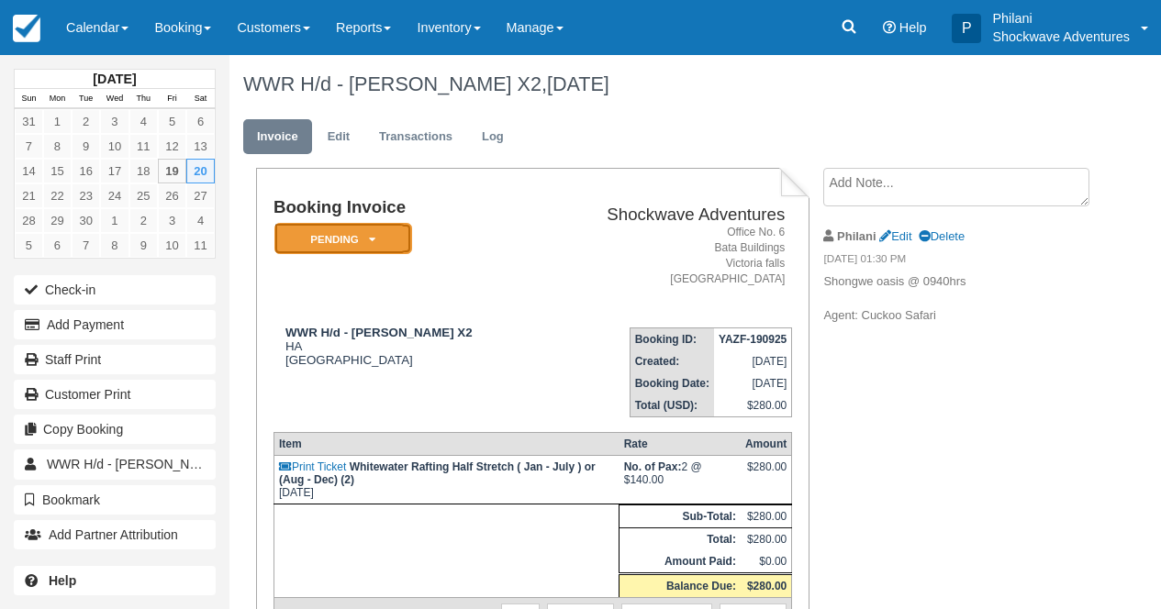
click at [364, 243] on em "Pending" at bounding box center [343, 239] width 138 height 32
click at [374, 248] on em "Pending" at bounding box center [343, 239] width 138 height 32
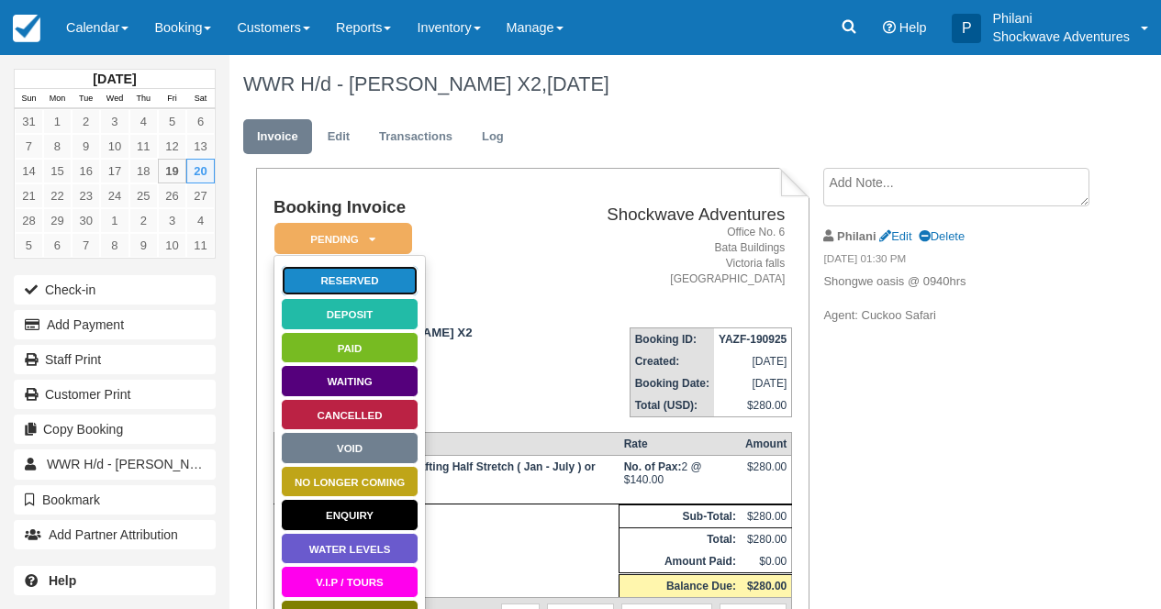
click at [371, 279] on link "Reserved" at bounding box center [350, 281] width 138 height 32
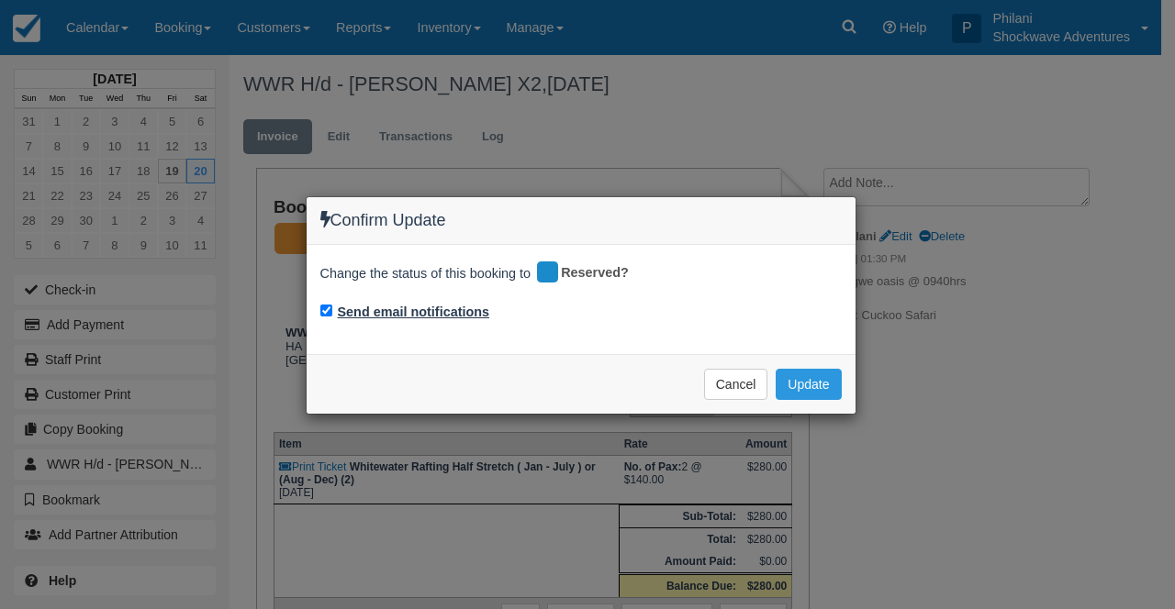
click at [409, 312] on label "Send email notifications" at bounding box center [414, 312] width 152 height 19
click at [332, 312] on input "Send email notifications" at bounding box center [326, 311] width 12 height 12
checkbox input "false"
click at [796, 387] on button "Update" at bounding box center [807, 384] width 65 height 31
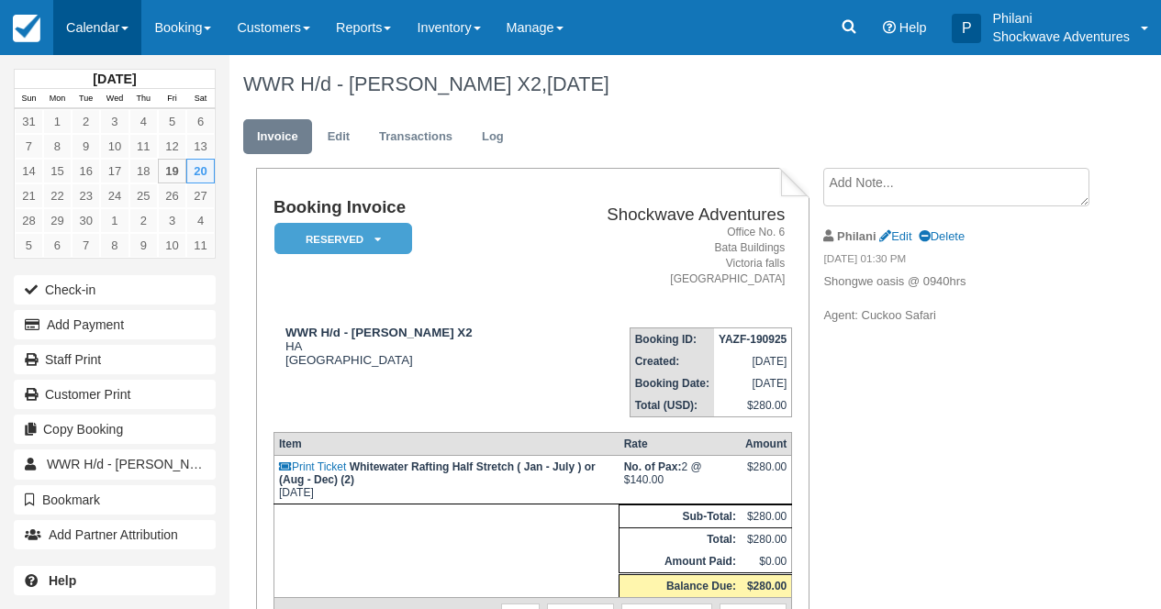
drag, startPoint x: 117, startPoint y: 33, endPoint x: 109, endPoint y: 39, distance: 9.8
click at [110, 39] on link "Calendar" at bounding box center [97, 27] width 88 height 55
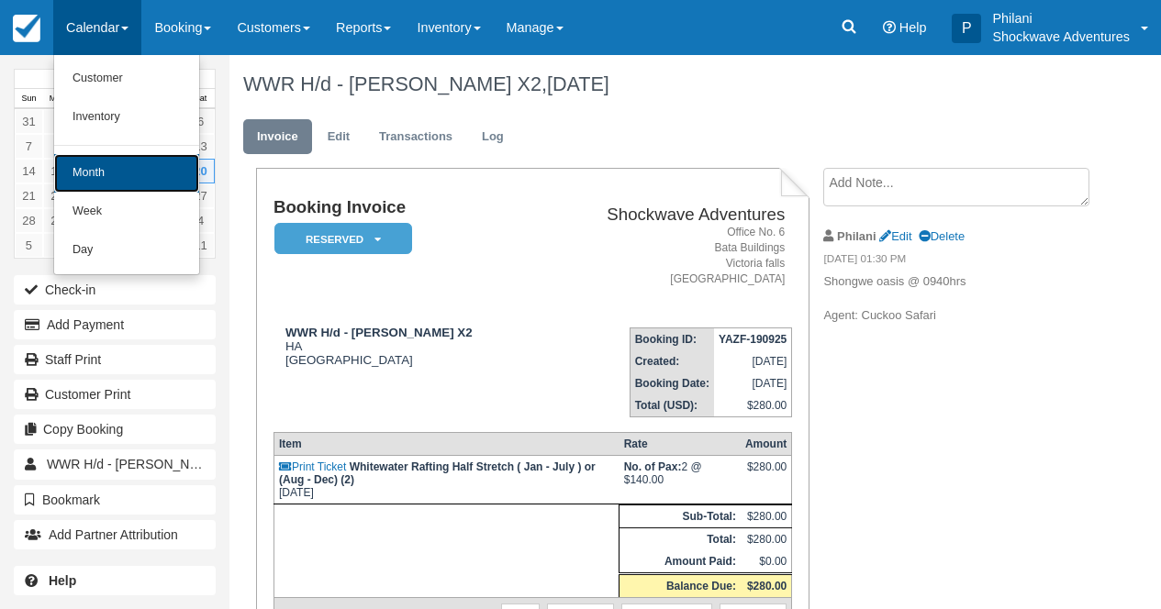
click at [111, 179] on link "Month" at bounding box center [126, 173] width 145 height 39
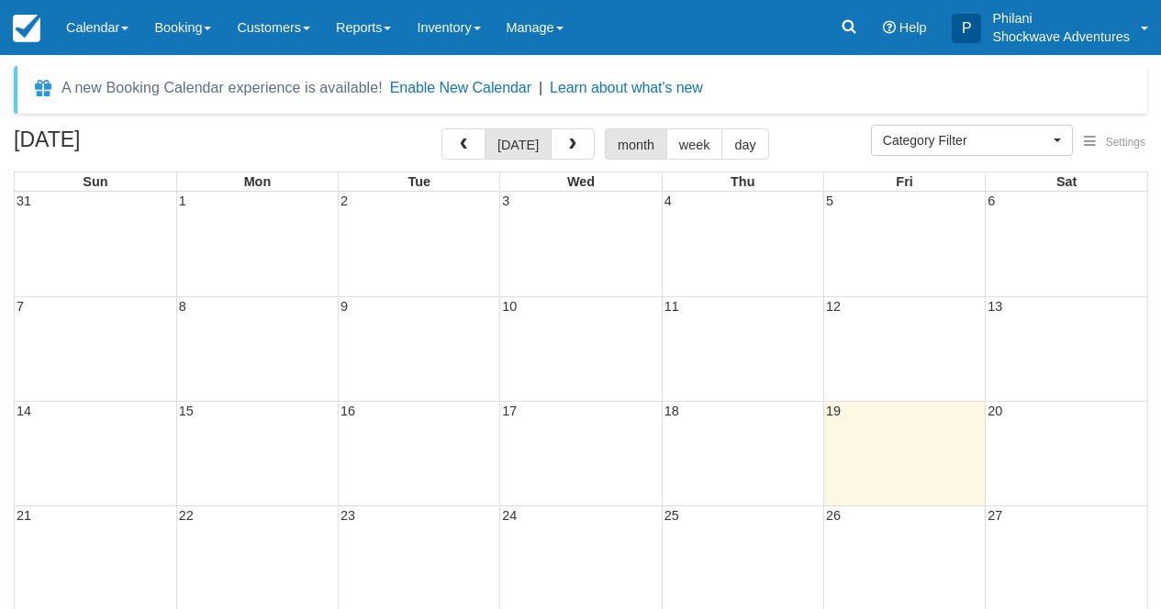
select select
